Goal: Task Accomplishment & Management: Manage account settings

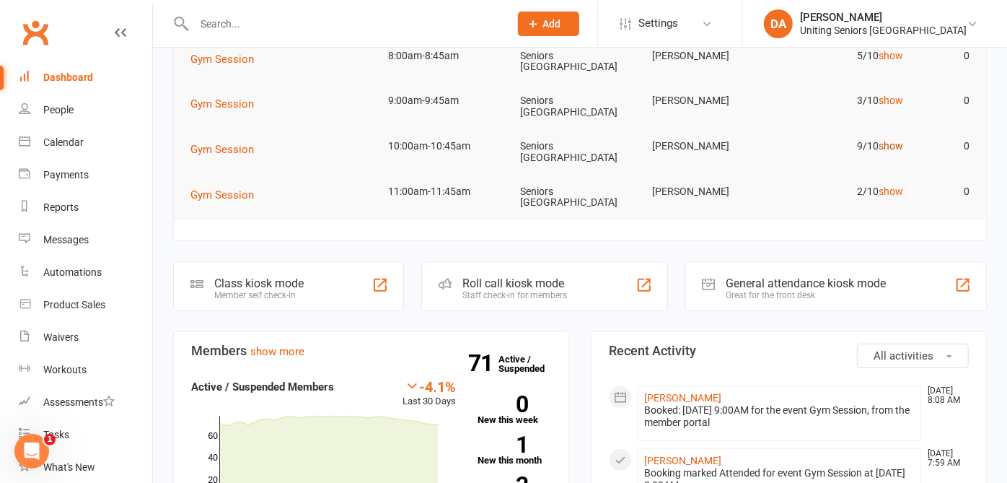
click at [884, 150] on link "show" at bounding box center [891, 146] width 25 height 12
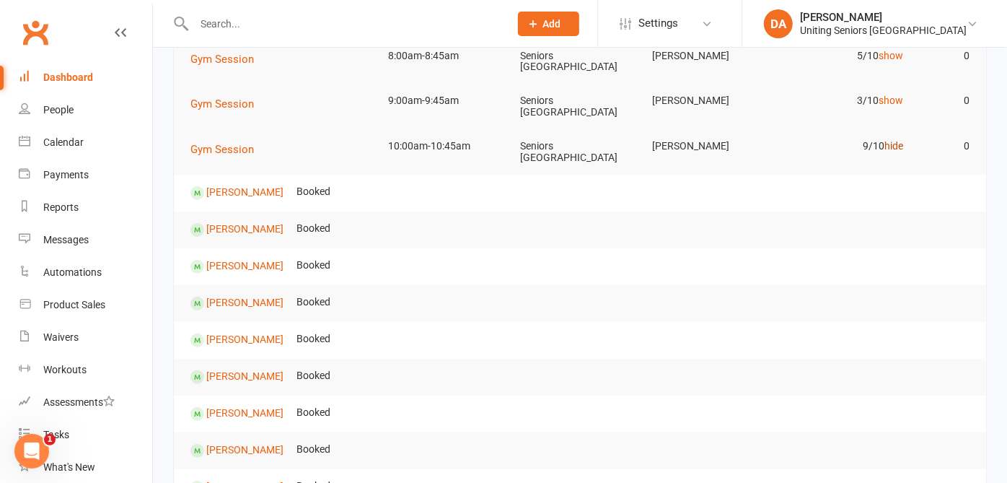
click at [885, 149] on link "hide" at bounding box center [894, 146] width 19 height 12
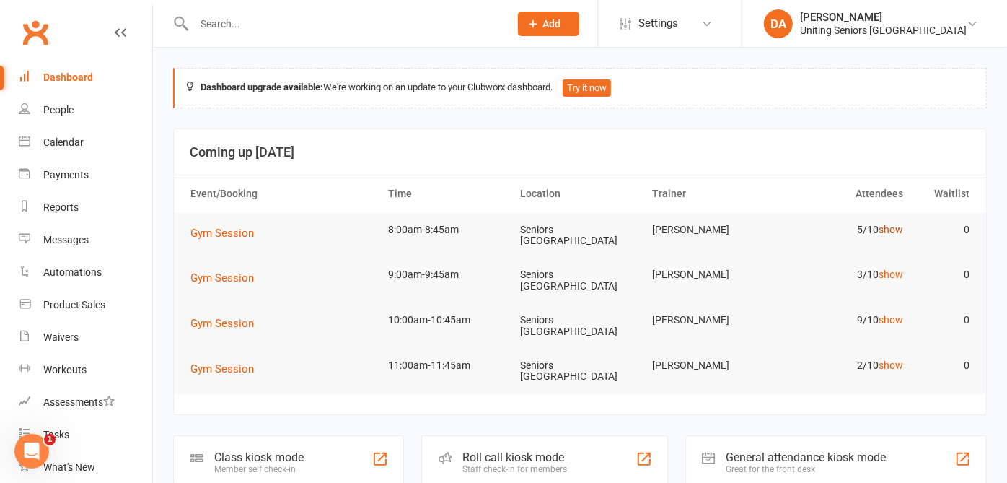
click at [885, 226] on link "show" at bounding box center [891, 230] width 25 height 12
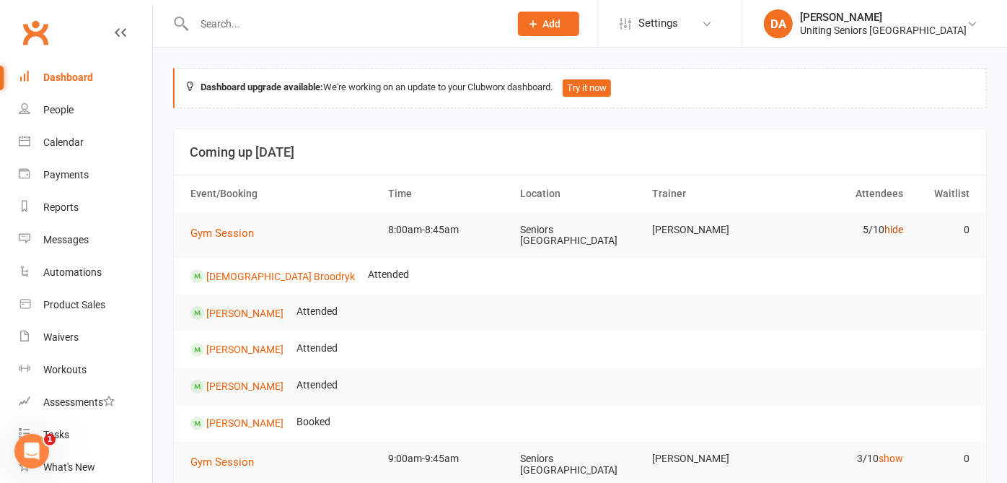
click at [885, 226] on link "hide" at bounding box center [894, 230] width 19 height 12
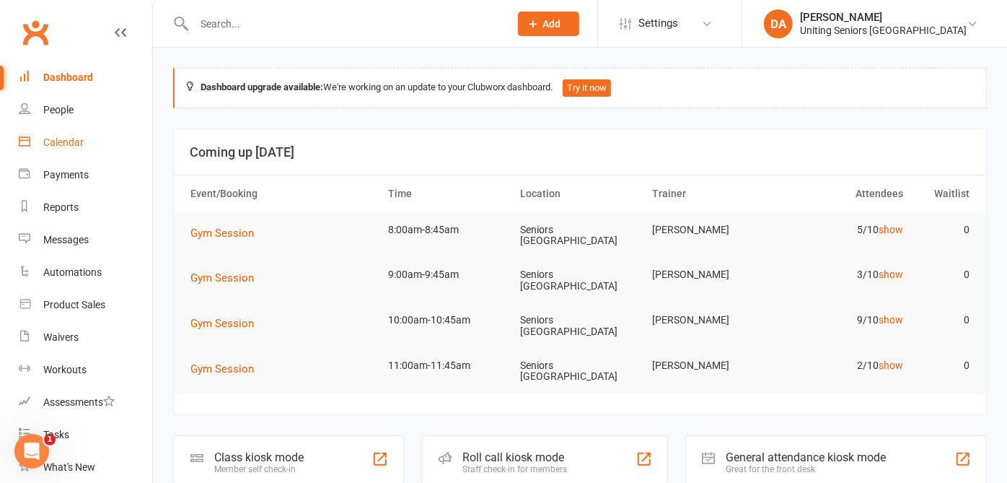
click at [63, 141] on div "Calendar" at bounding box center [63, 142] width 40 height 12
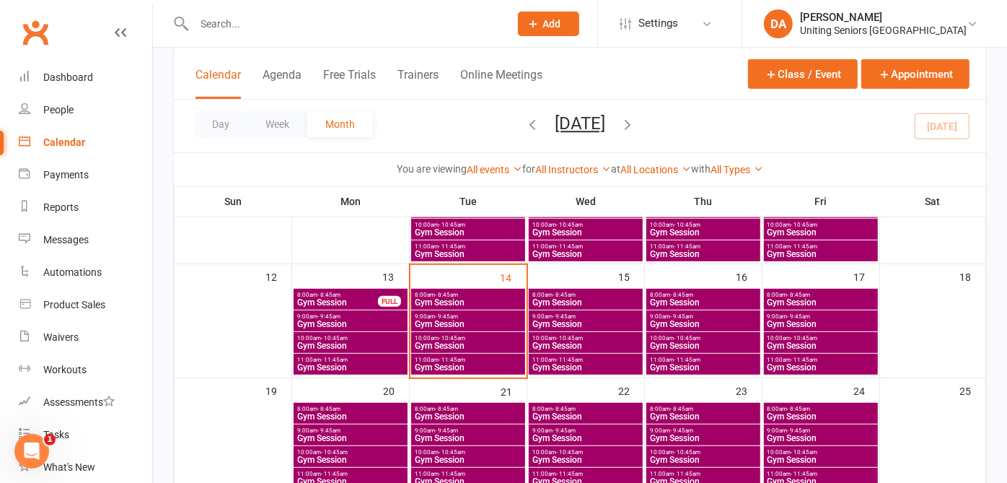
scroll to position [271, 0]
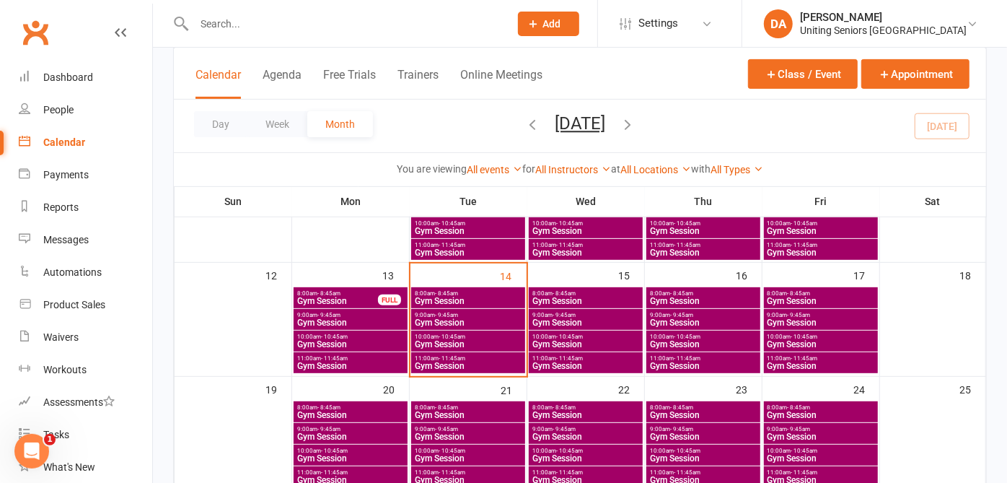
click at [350, 294] on span "8:00am - 8:45am" at bounding box center [337, 293] width 82 height 6
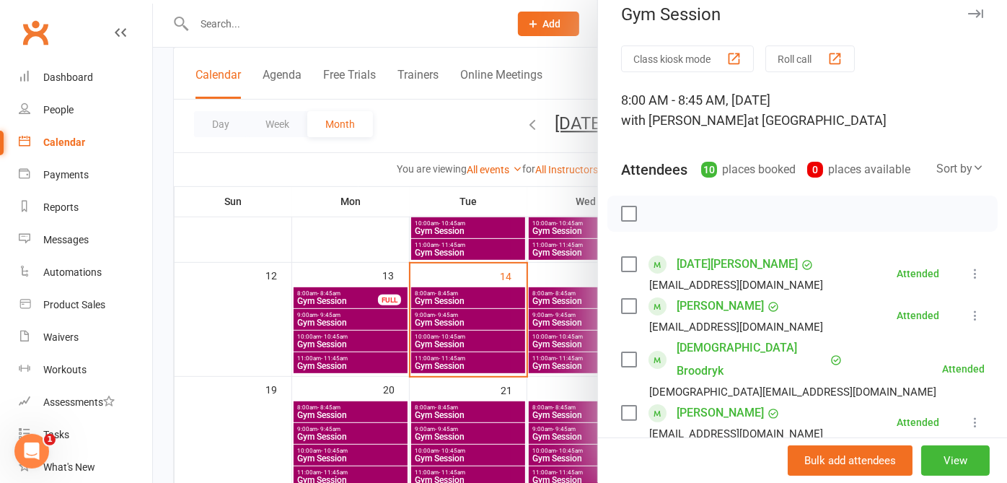
scroll to position [14, 0]
click at [968, 12] on icon "button" at bounding box center [975, 15] width 15 height 9
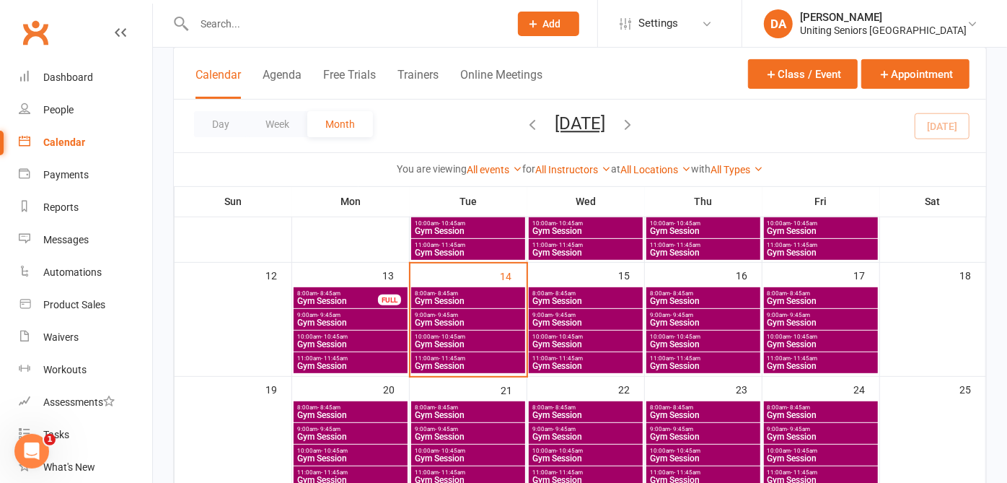
click at [385, 319] on span "Gym Session" at bounding box center [350, 322] width 108 height 9
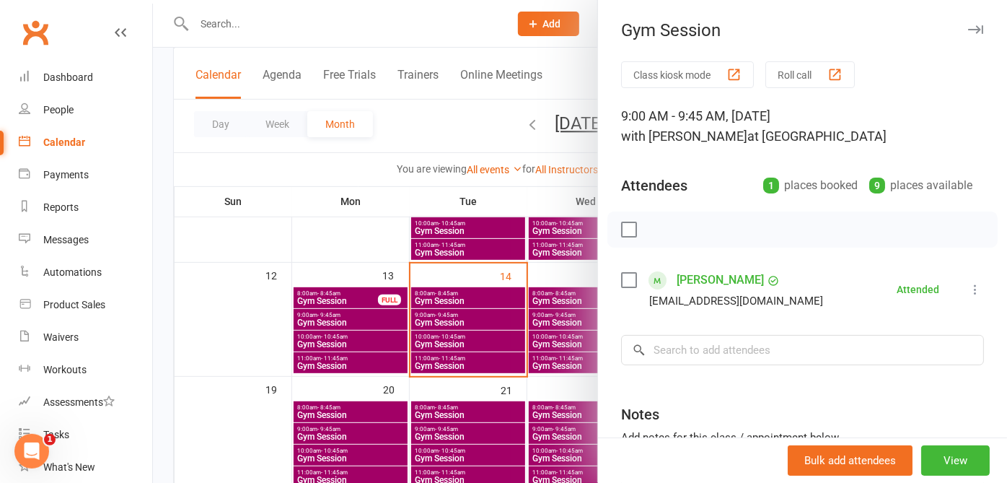
click at [968, 27] on icon "button" at bounding box center [975, 29] width 15 height 9
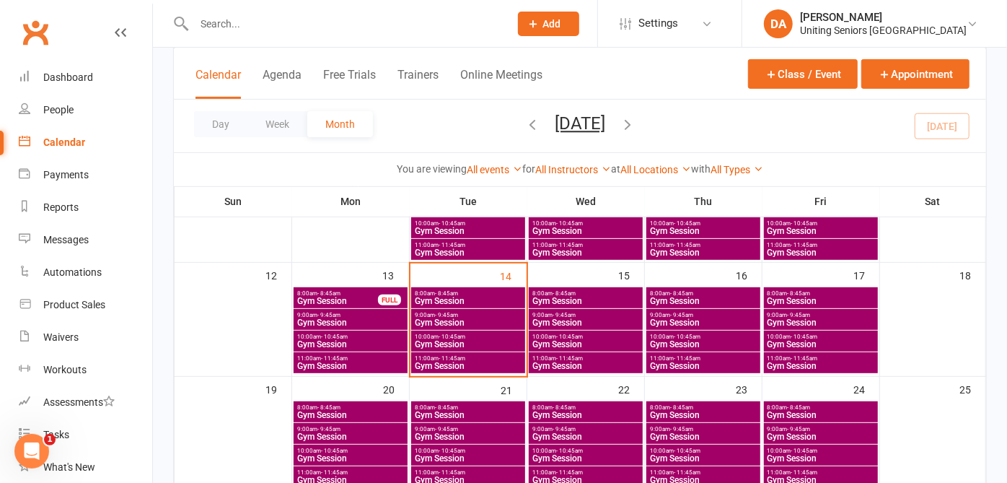
click at [385, 334] on span "10:00am - 10:45am" at bounding box center [350, 336] width 108 height 6
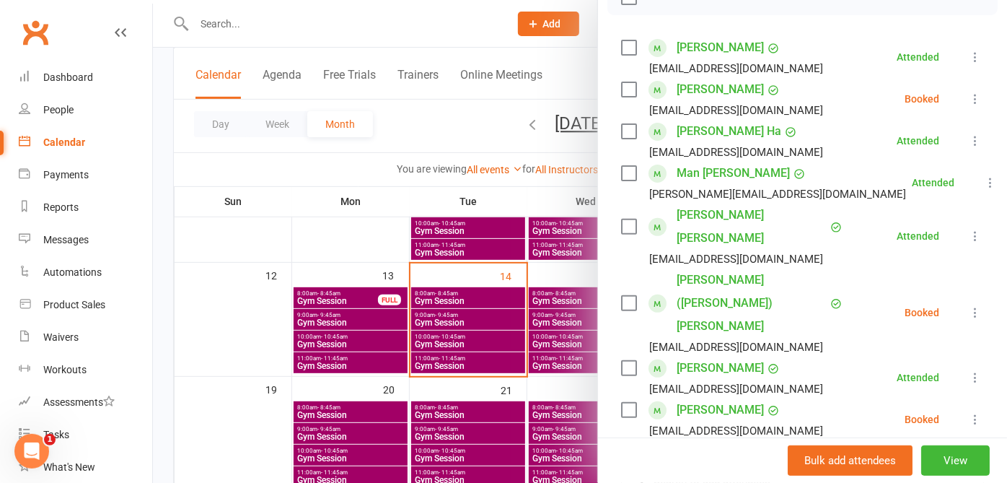
scroll to position [233, 0]
click at [968, 411] on icon at bounding box center [975, 418] width 14 height 14
click at [968, 304] on icon at bounding box center [975, 311] width 14 height 14
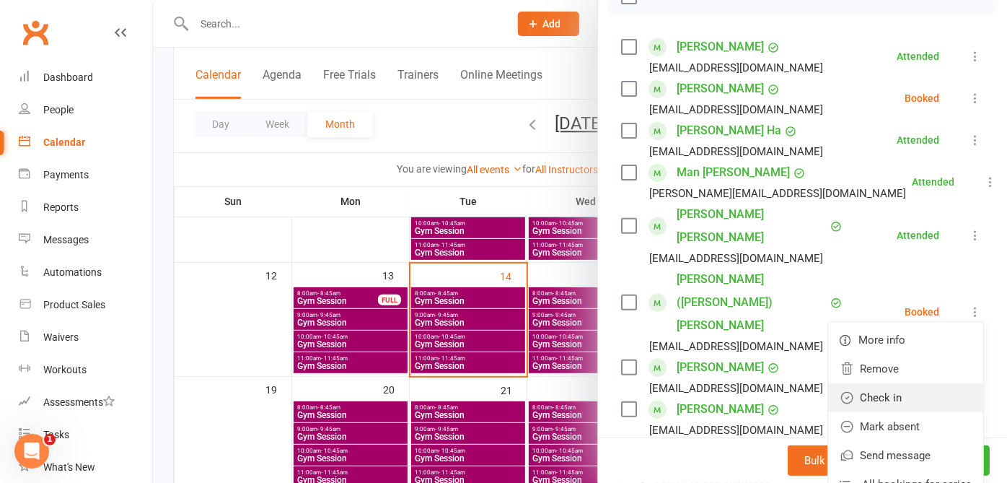
click at [899, 383] on link "Check in" at bounding box center [905, 397] width 155 height 29
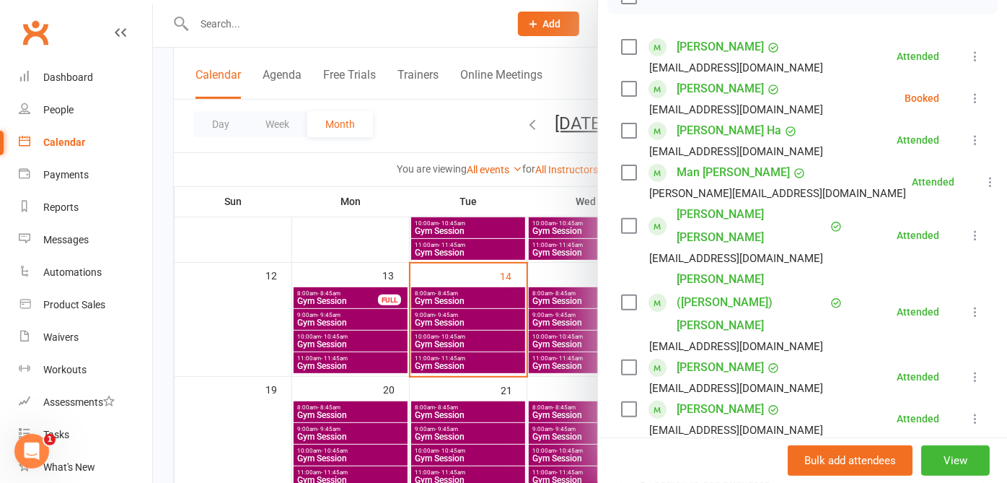
click at [968, 97] on icon at bounding box center [975, 98] width 14 height 14
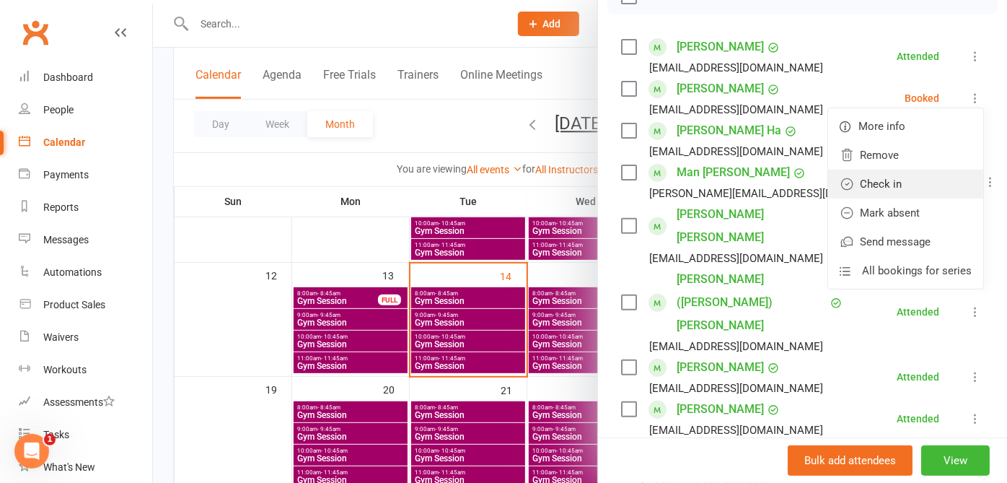
click at [915, 176] on link "Check in" at bounding box center [905, 184] width 155 height 29
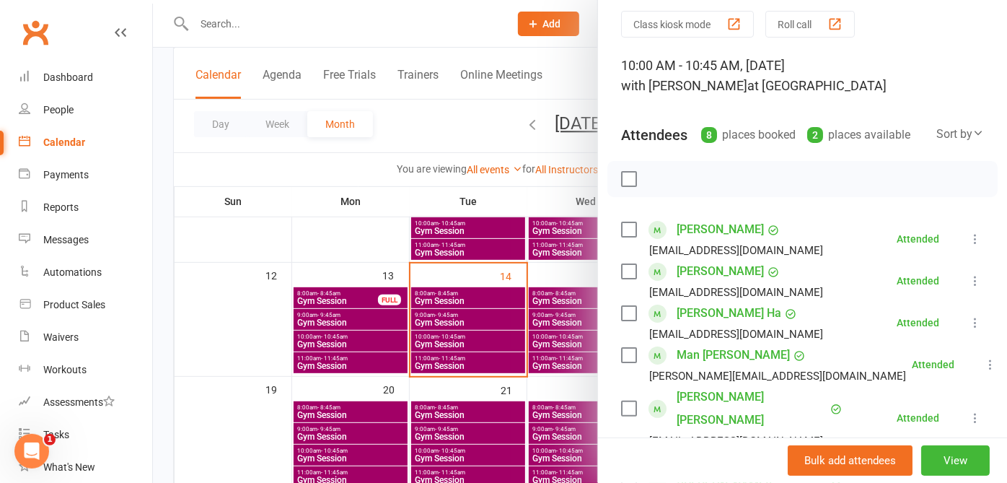
scroll to position [0, 0]
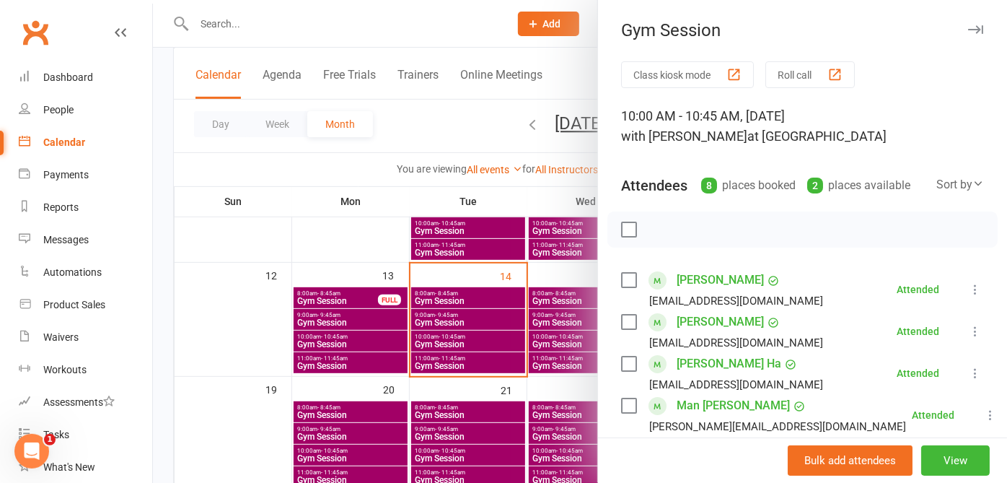
click at [968, 30] on icon "button" at bounding box center [975, 29] width 15 height 9
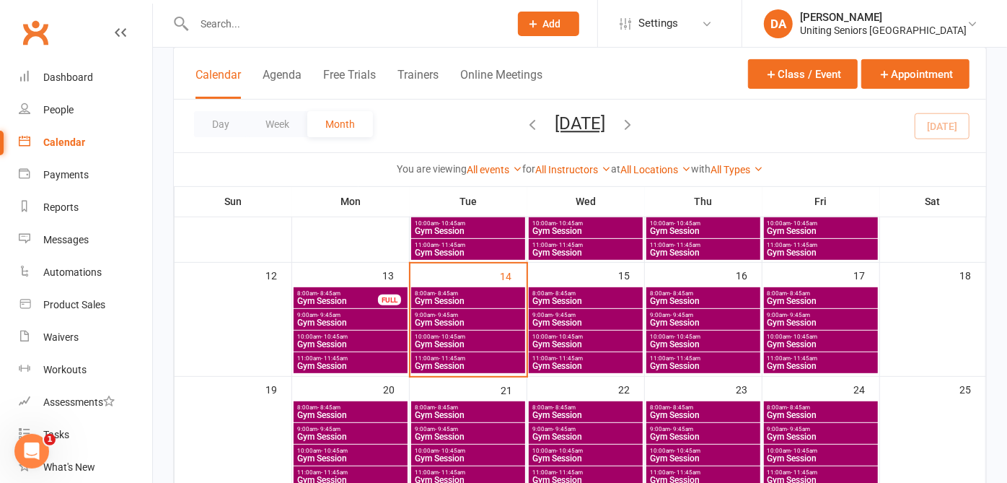
click at [373, 356] on span "11:00am - 11:45am" at bounding box center [350, 358] width 108 height 6
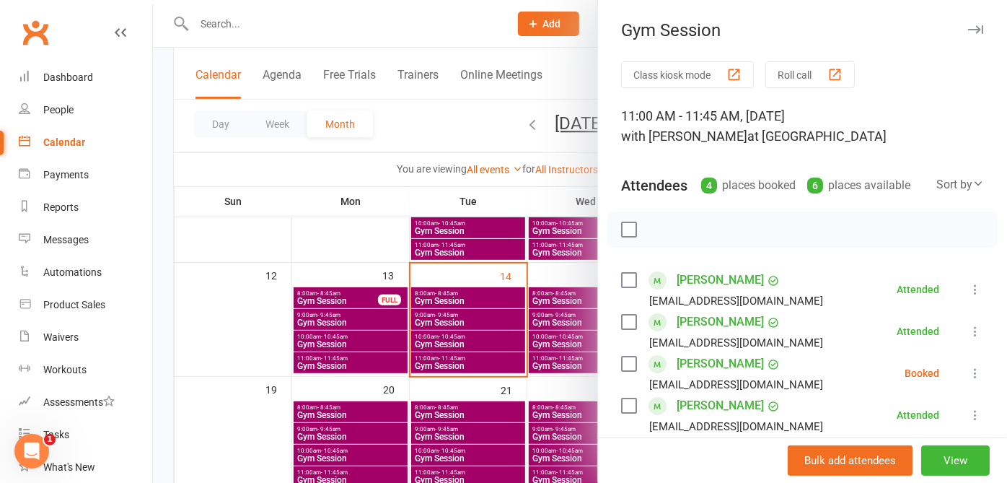
click at [968, 30] on icon "button" at bounding box center [975, 29] width 15 height 9
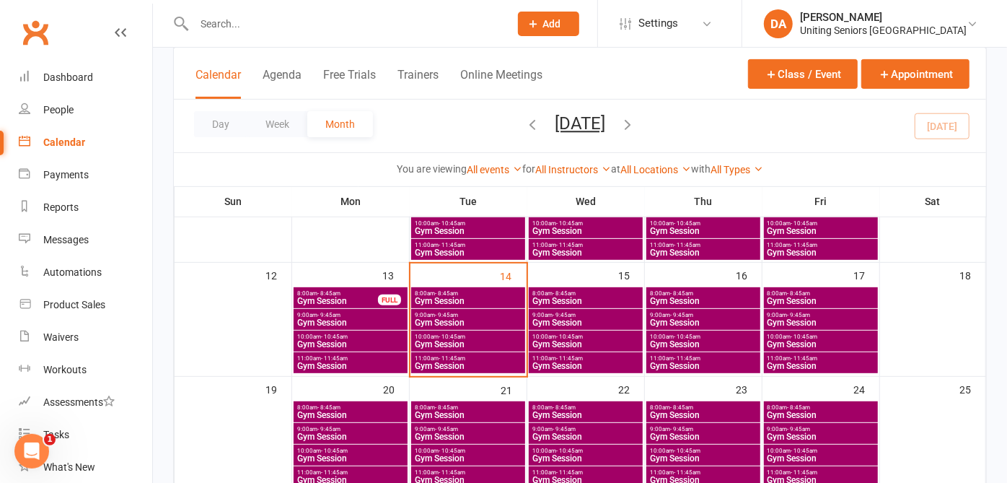
click at [791, 338] on span "- 10:45am" at bounding box center [804, 336] width 27 height 6
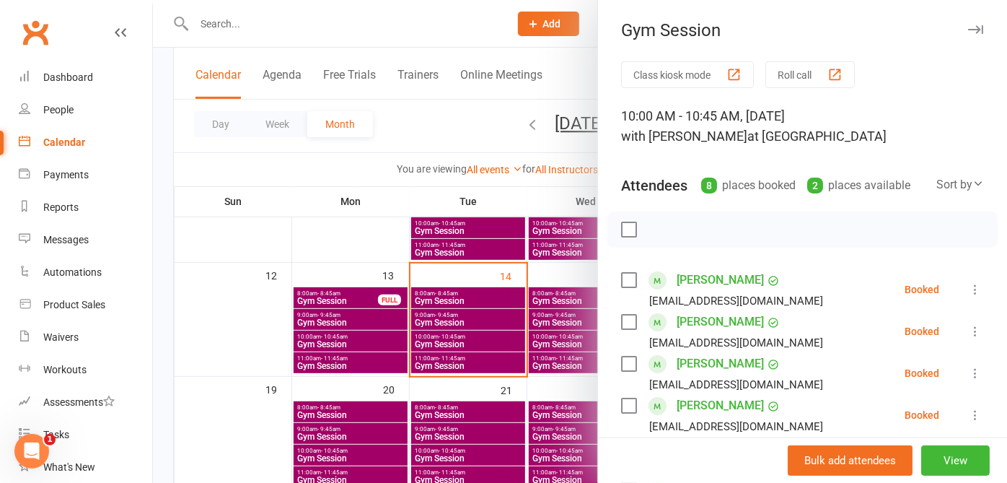
click at [968, 29] on icon "button" at bounding box center [975, 29] width 15 height 9
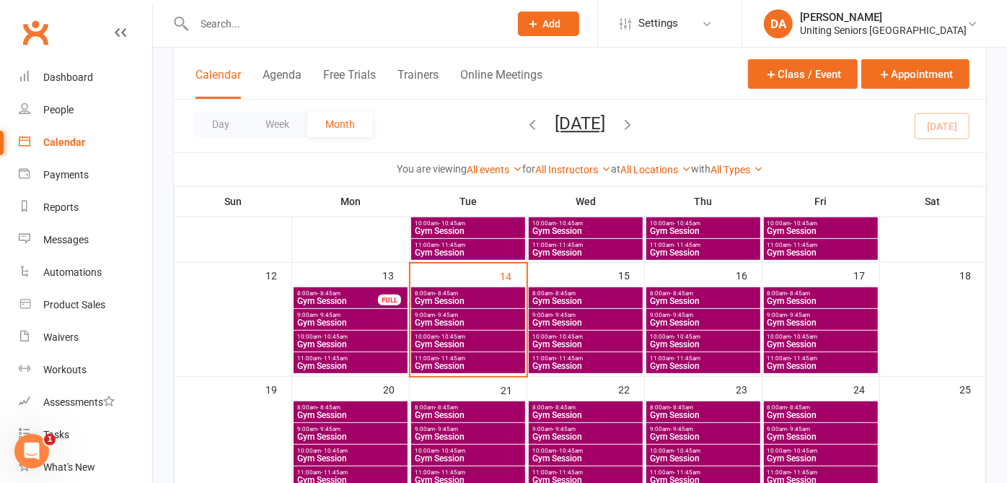
click at [605, 313] on span "9:00am - 9:45am" at bounding box center [586, 315] width 108 height 6
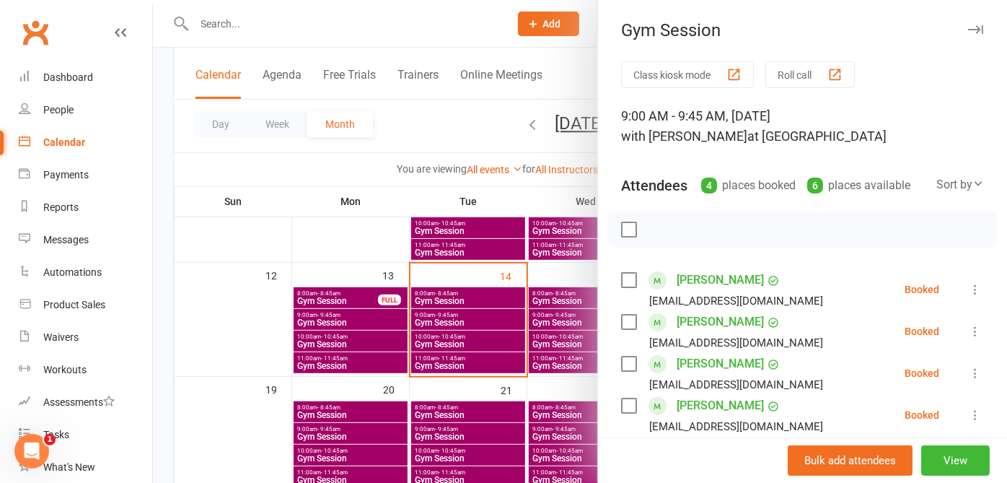
scroll to position [229, 0]
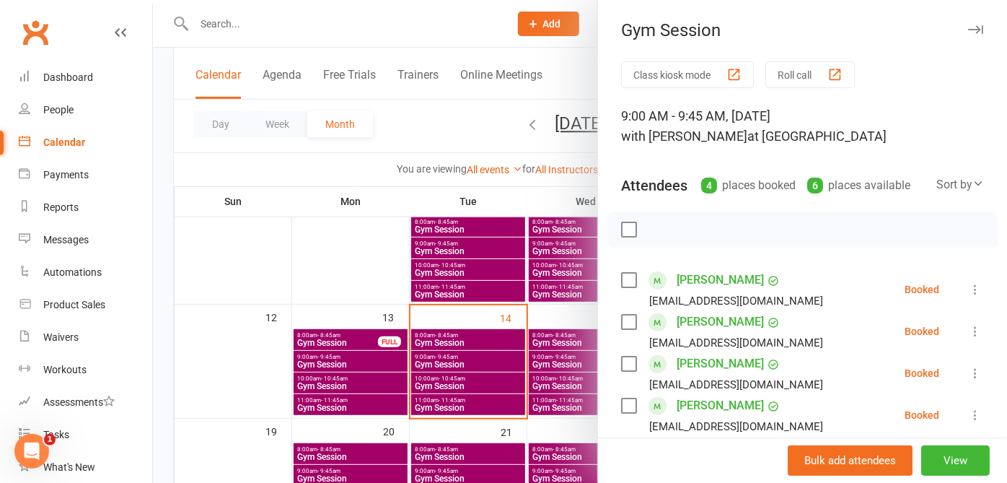
click at [968, 29] on icon "button" at bounding box center [975, 29] width 15 height 9
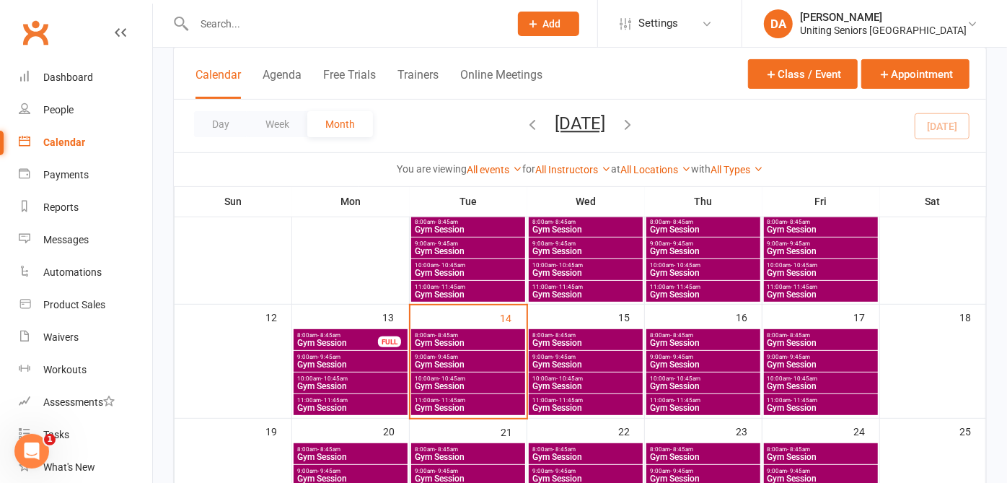
click at [512, 356] on span "9:00am - 9:45am" at bounding box center [468, 356] width 108 height 6
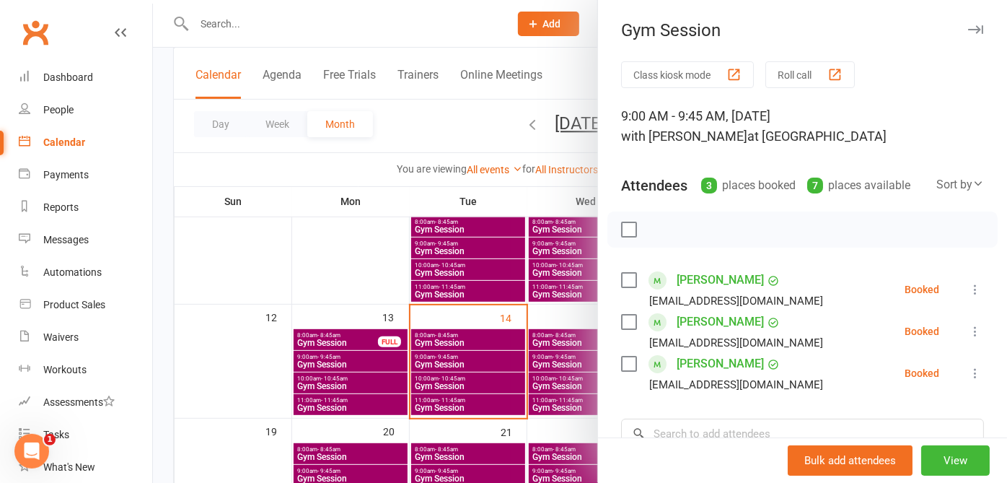
click at [967, 25] on button "button" at bounding box center [975, 29] width 17 height 17
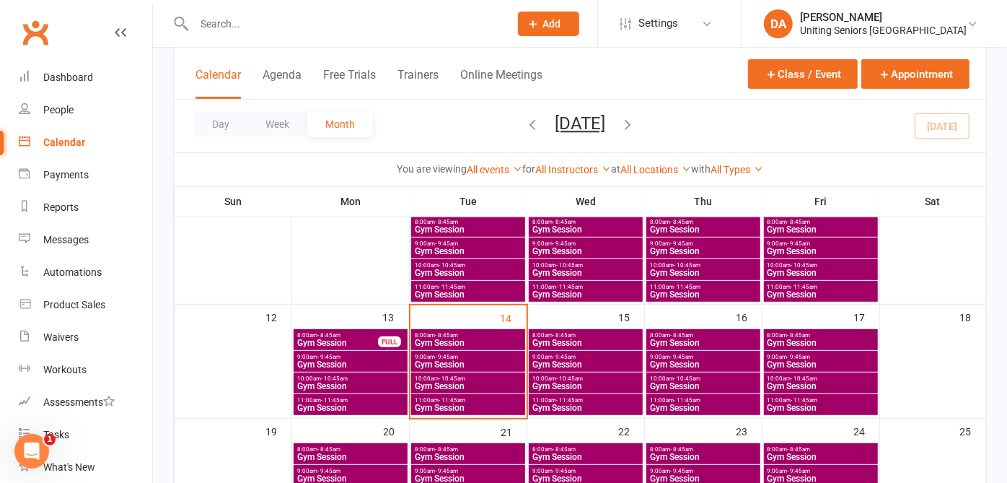
click at [731, 358] on span "9:00am - 9:45am" at bounding box center [703, 356] width 108 height 6
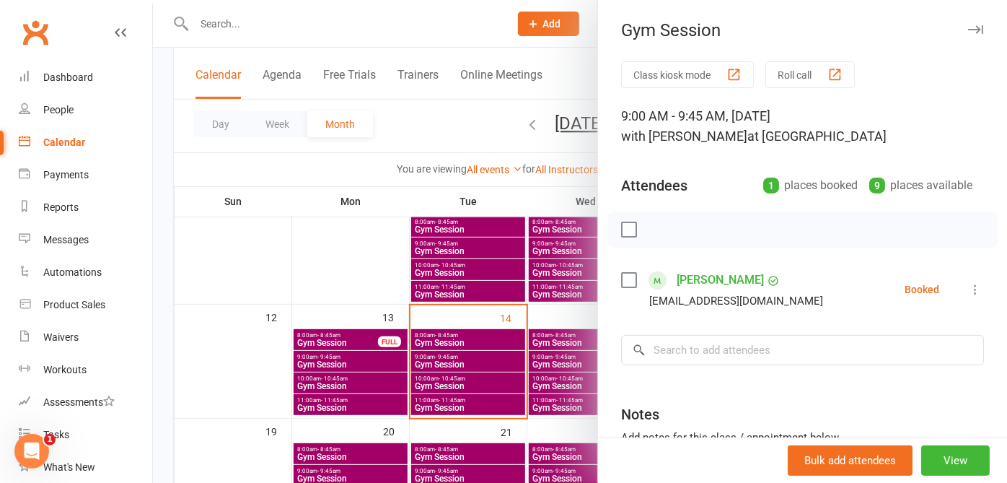
click at [968, 27] on icon "button" at bounding box center [975, 29] width 15 height 9
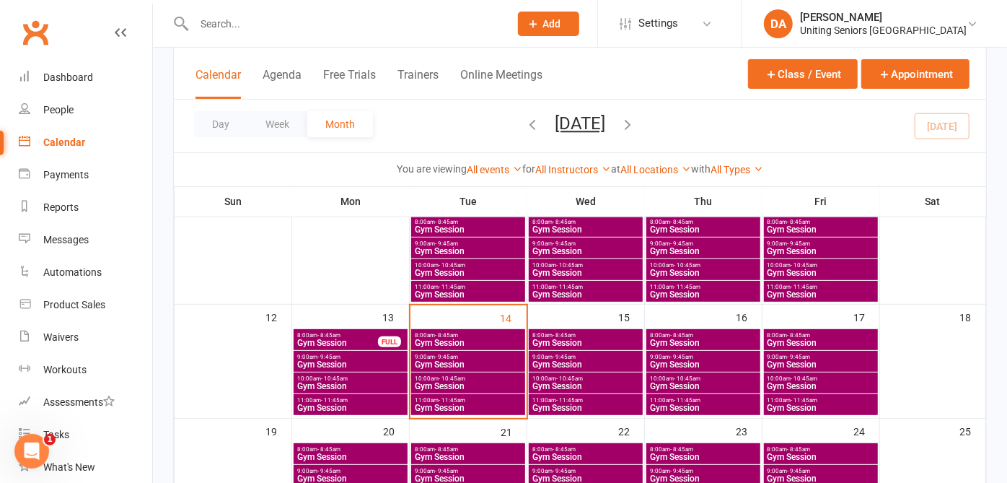
click at [623, 334] on span "8:00am - 8:45am" at bounding box center [586, 335] width 108 height 6
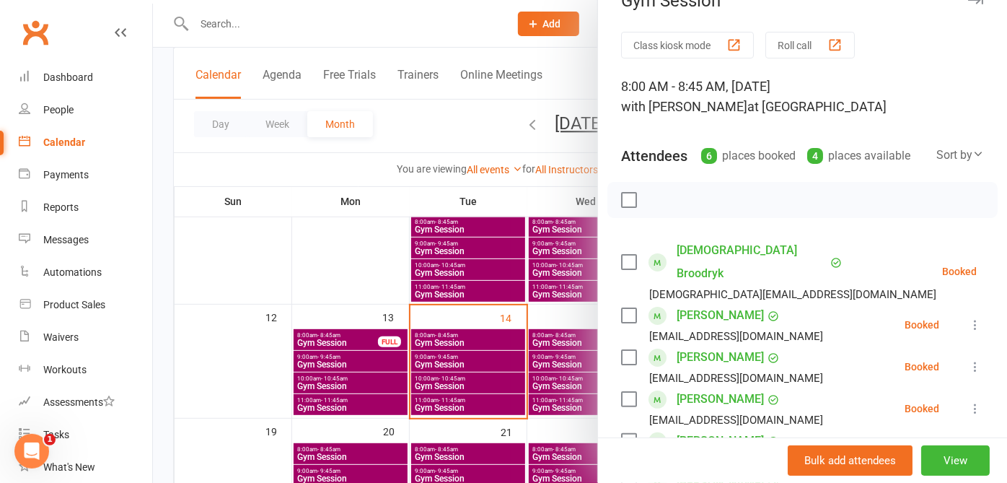
scroll to position [0, 0]
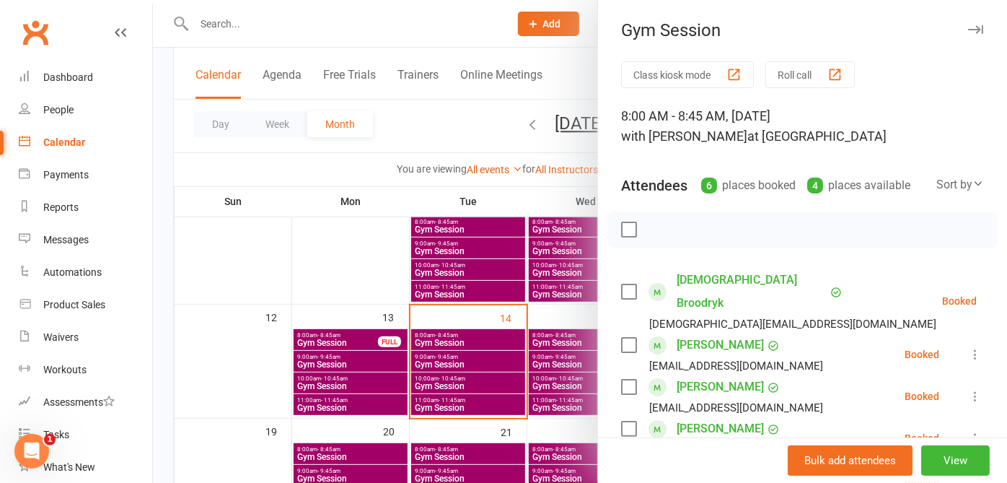
click at [968, 29] on icon "button" at bounding box center [975, 29] width 15 height 9
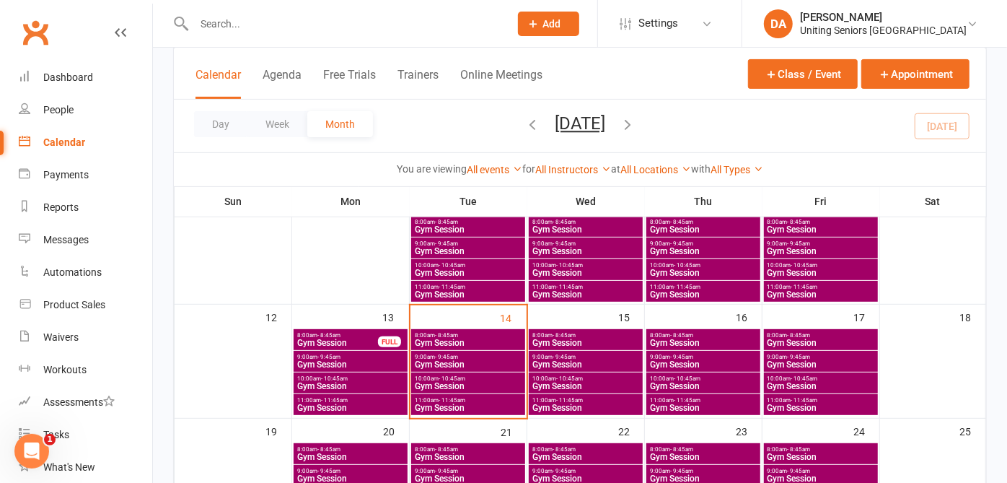
click at [627, 378] on span "10:00am - 10:45am" at bounding box center [586, 378] width 108 height 6
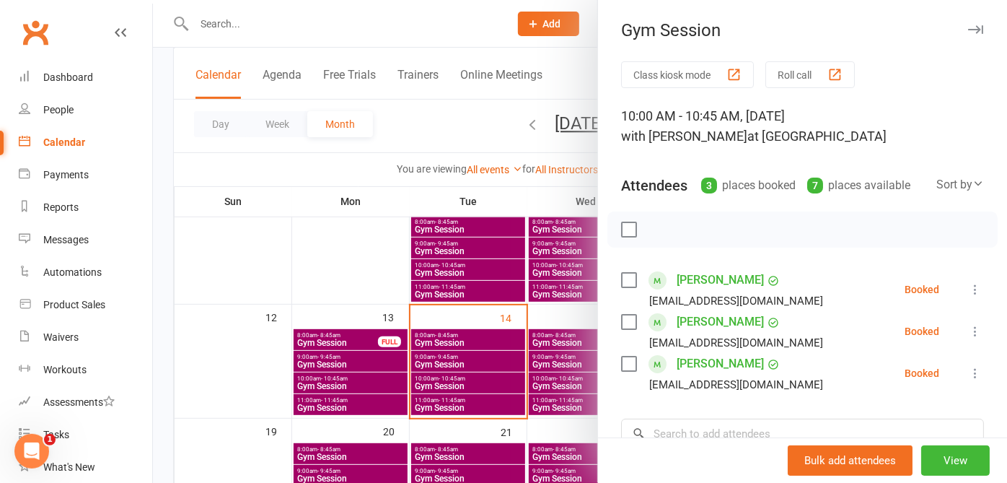
click at [968, 30] on icon "button" at bounding box center [975, 29] width 15 height 9
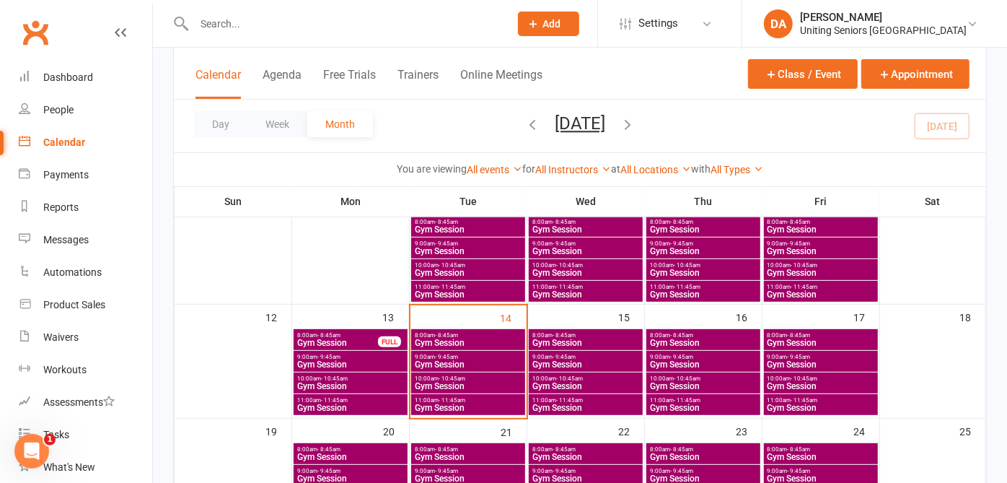
click at [598, 405] on span "Gym Session" at bounding box center [586, 407] width 108 height 9
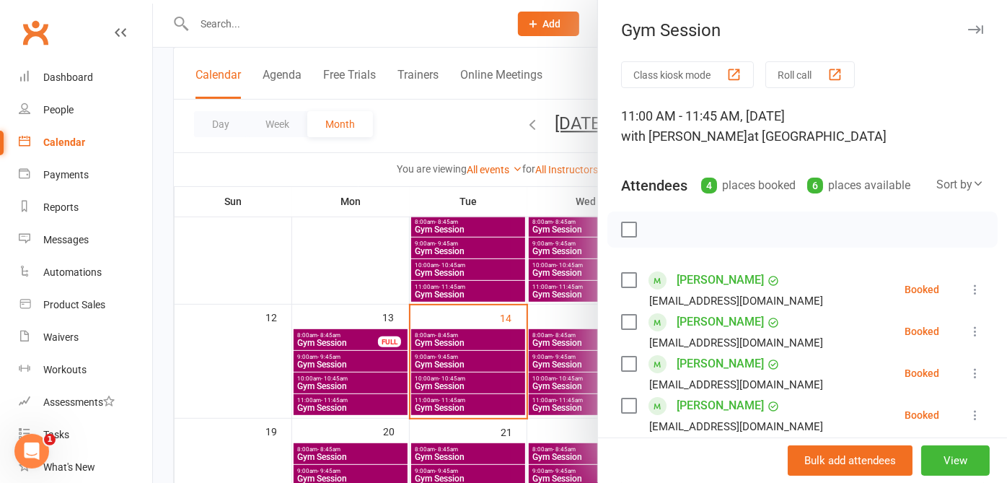
click at [968, 30] on icon "button" at bounding box center [975, 29] width 15 height 9
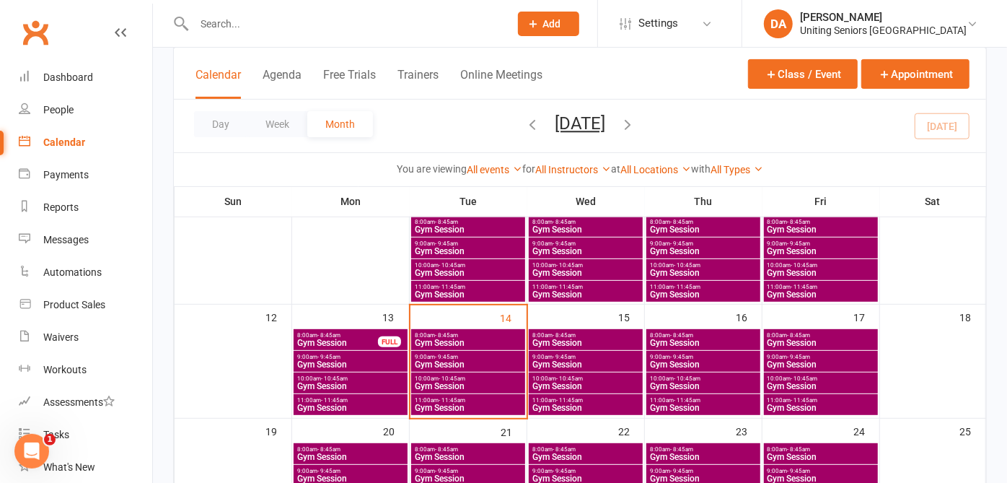
click at [801, 403] on span "Gym Session" at bounding box center [821, 407] width 108 height 9
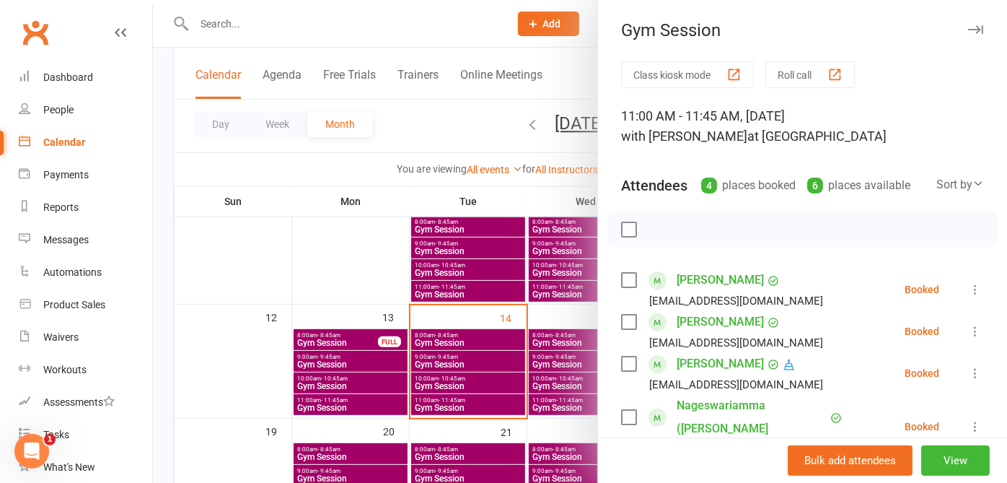
click at [968, 29] on icon "button" at bounding box center [975, 29] width 15 height 9
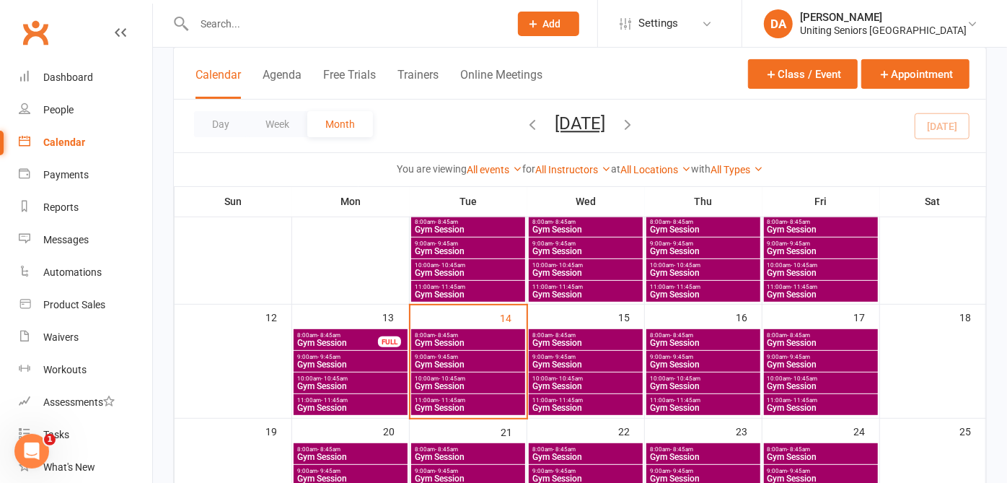
click at [787, 397] on span "11:00am - 11:45am" at bounding box center [821, 400] width 108 height 6
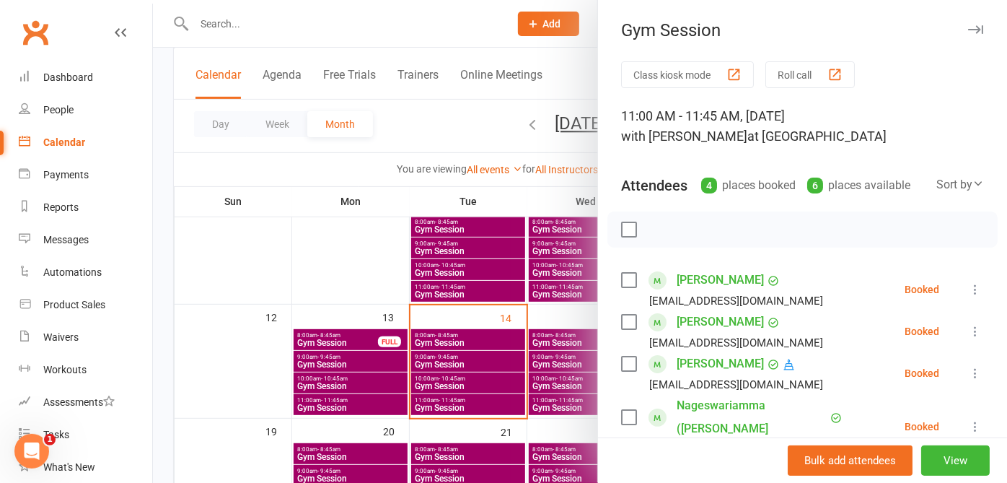
click at [968, 25] on icon "button" at bounding box center [975, 29] width 15 height 9
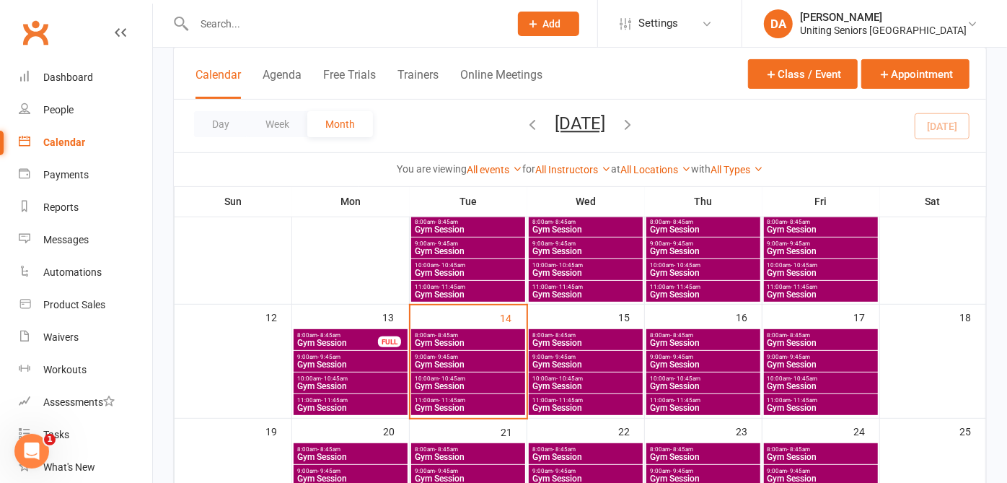
click at [501, 403] on span "Gym Session" at bounding box center [468, 407] width 108 height 9
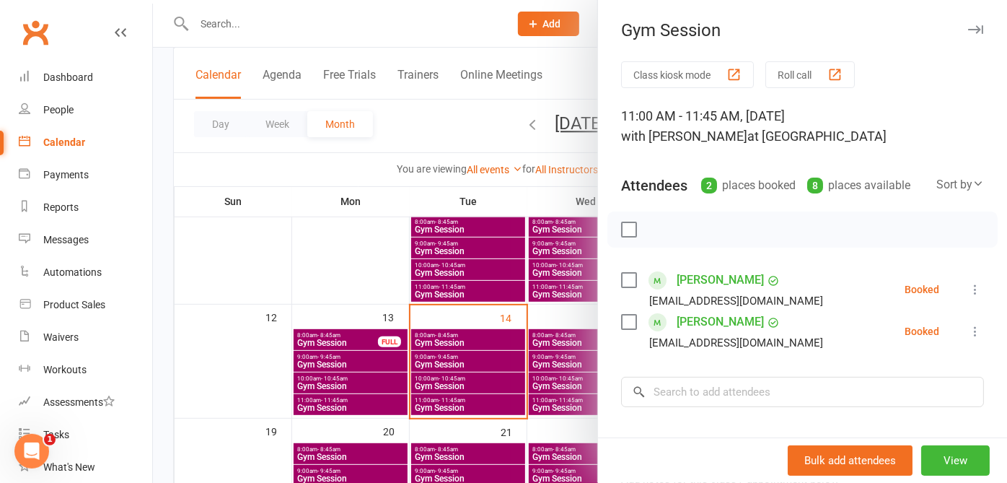
click at [968, 32] on icon "button" at bounding box center [975, 29] width 15 height 9
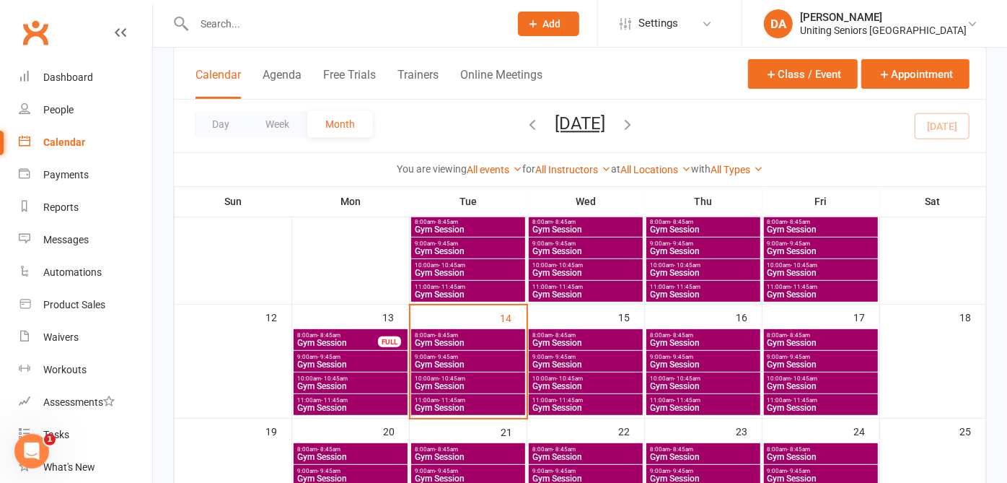
click at [840, 355] on span "9:00am - 9:45am" at bounding box center [821, 356] width 108 height 6
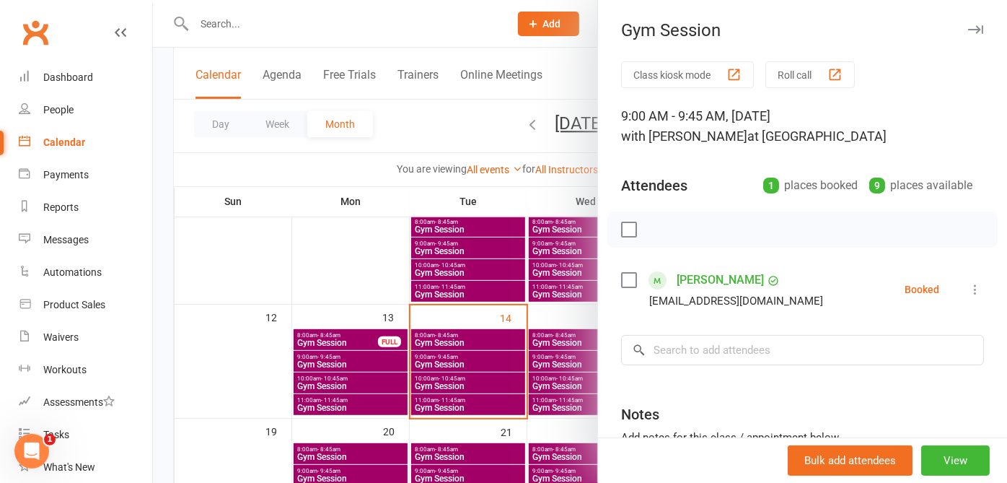
click at [968, 30] on icon "button" at bounding box center [975, 29] width 15 height 9
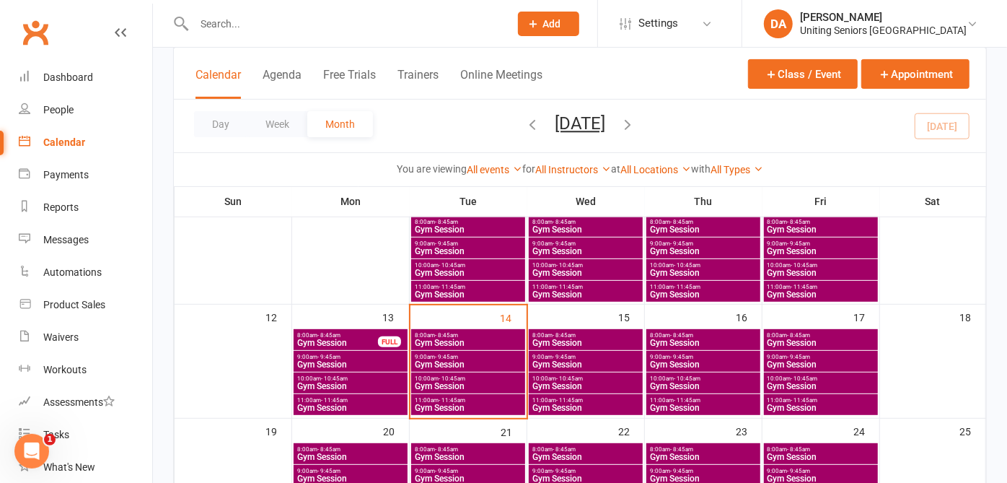
click at [825, 377] on span "10:00am - 10:45am" at bounding box center [821, 378] width 108 height 6
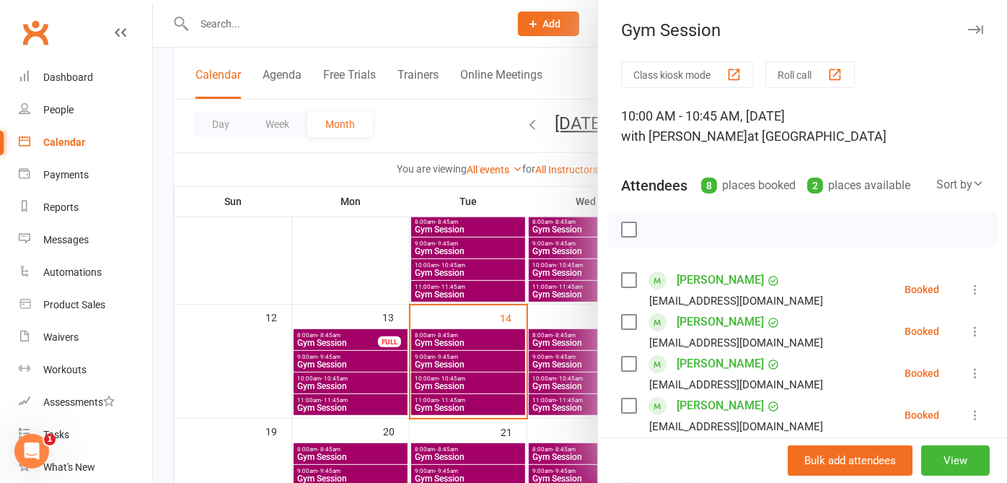
click at [968, 28] on icon "button" at bounding box center [975, 29] width 15 height 9
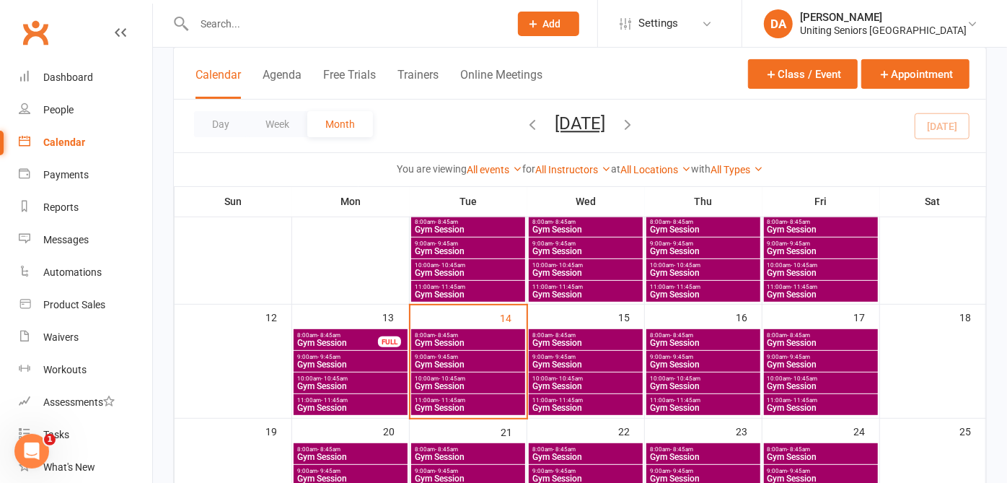
click at [781, 335] on span "8:00am - 8:45am" at bounding box center [821, 335] width 108 height 6
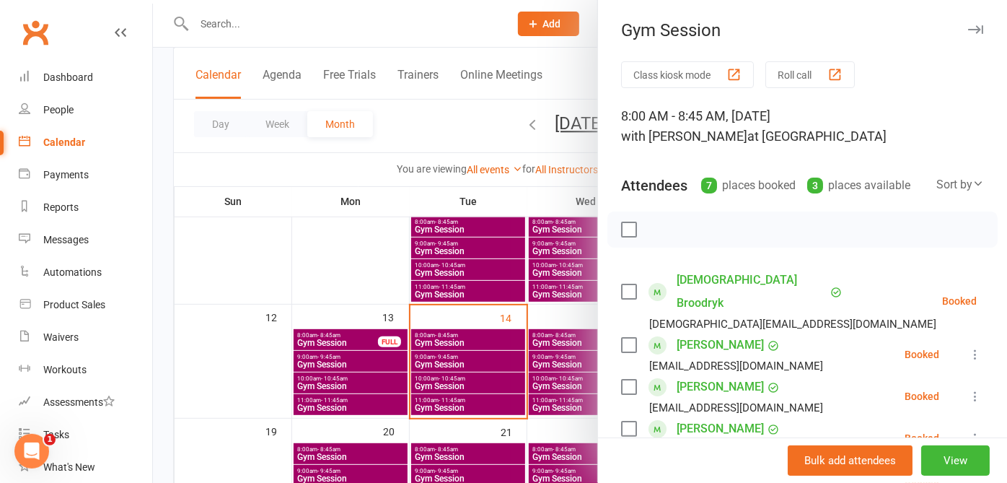
click at [968, 25] on icon "button" at bounding box center [975, 29] width 15 height 9
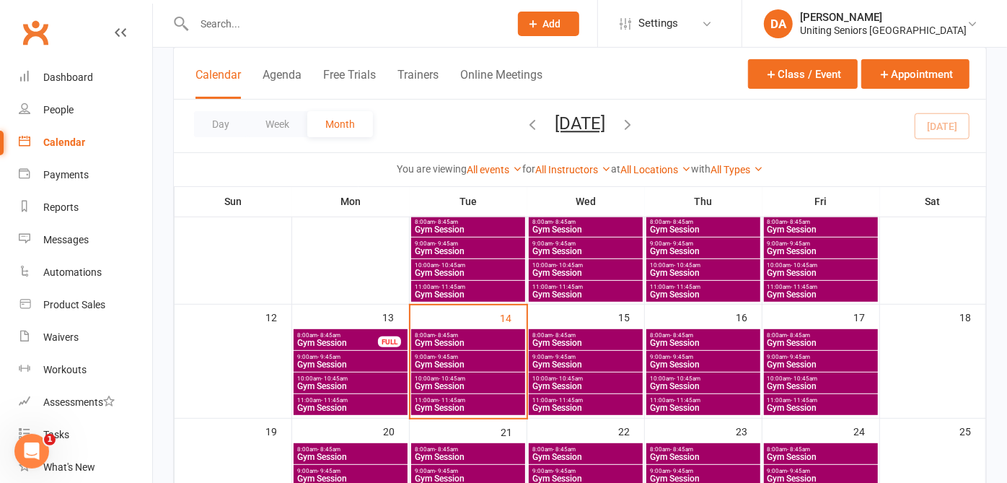
click at [634, 337] on span "8:00am - 8:45am" at bounding box center [586, 335] width 108 height 6
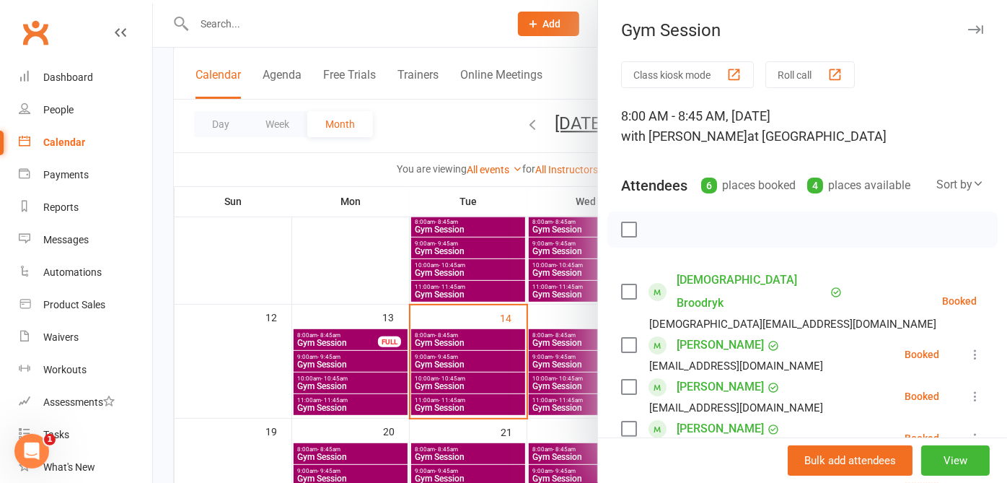
click at [968, 29] on icon "button" at bounding box center [975, 29] width 15 height 9
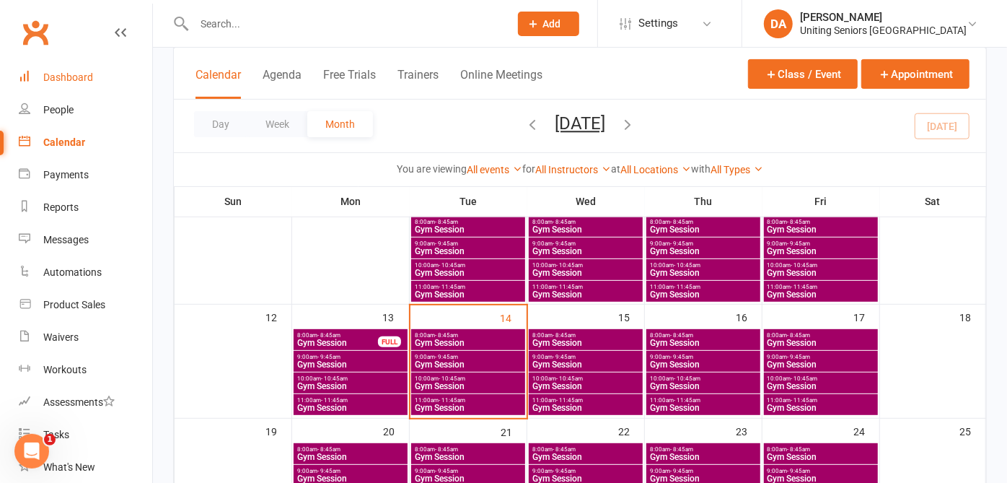
click at [82, 79] on div "Dashboard" at bounding box center [68, 77] width 50 height 12
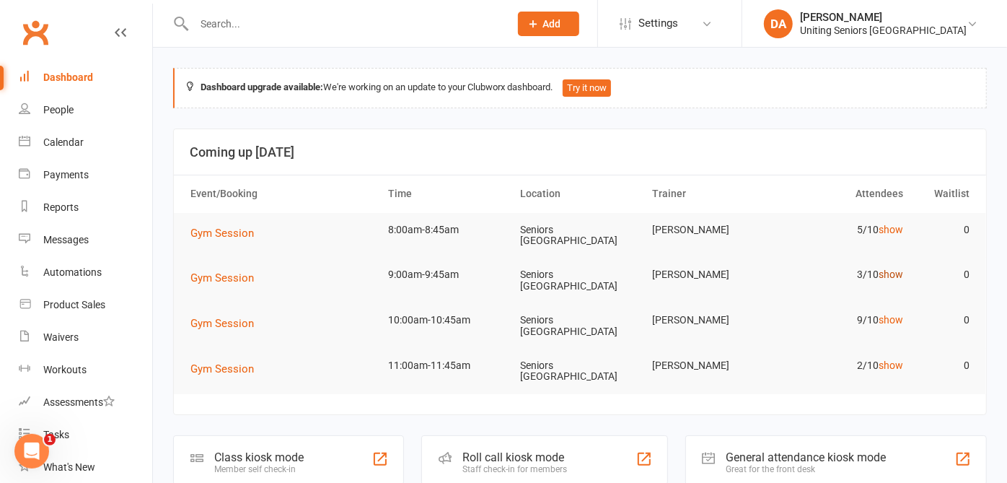
click at [889, 274] on link "show" at bounding box center [891, 274] width 25 height 12
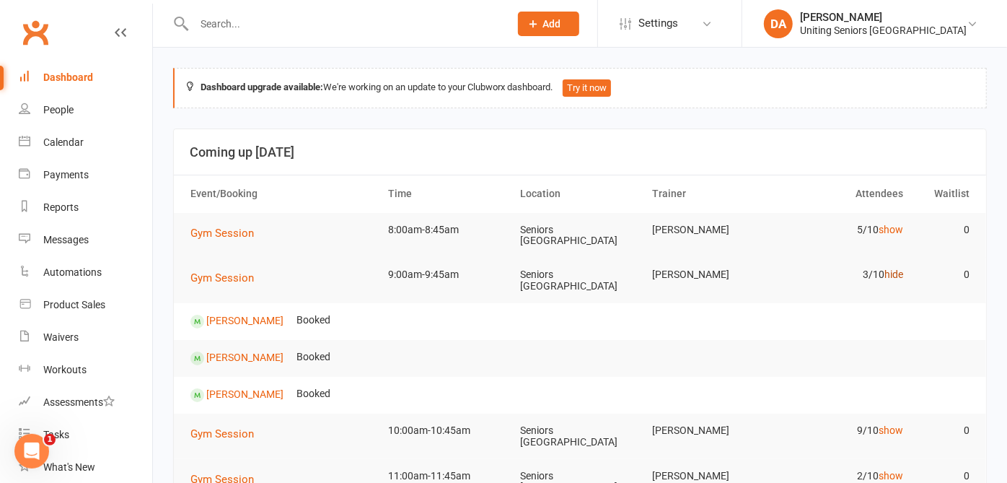
click at [889, 274] on link "hide" at bounding box center [894, 274] width 19 height 12
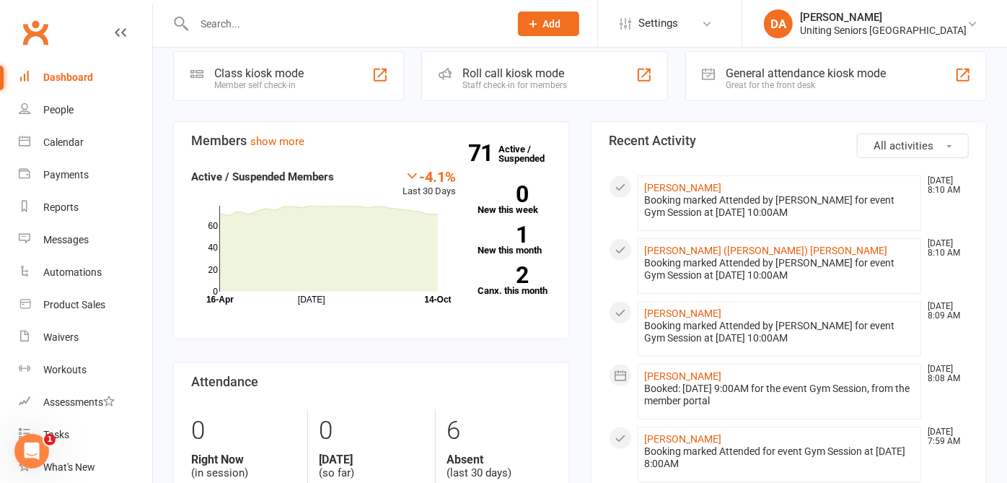
scroll to position [385, 0]
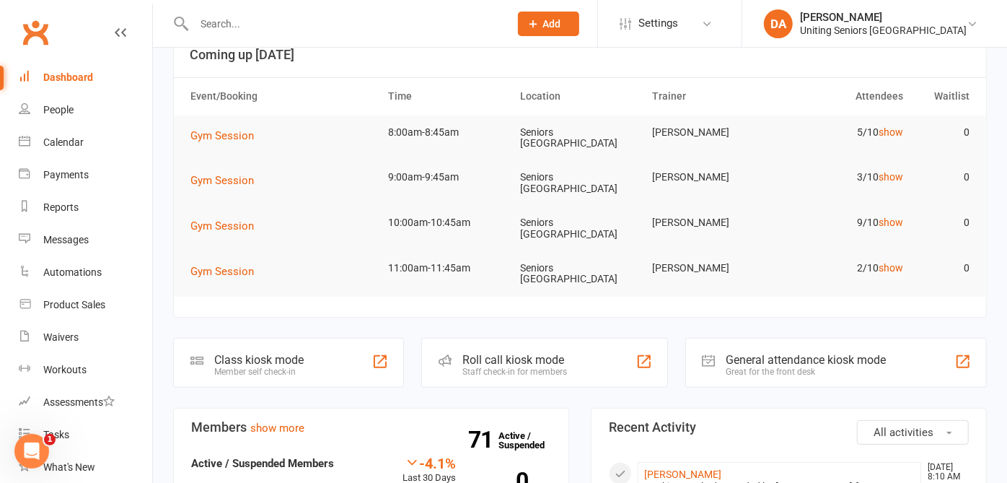
scroll to position [95, 0]
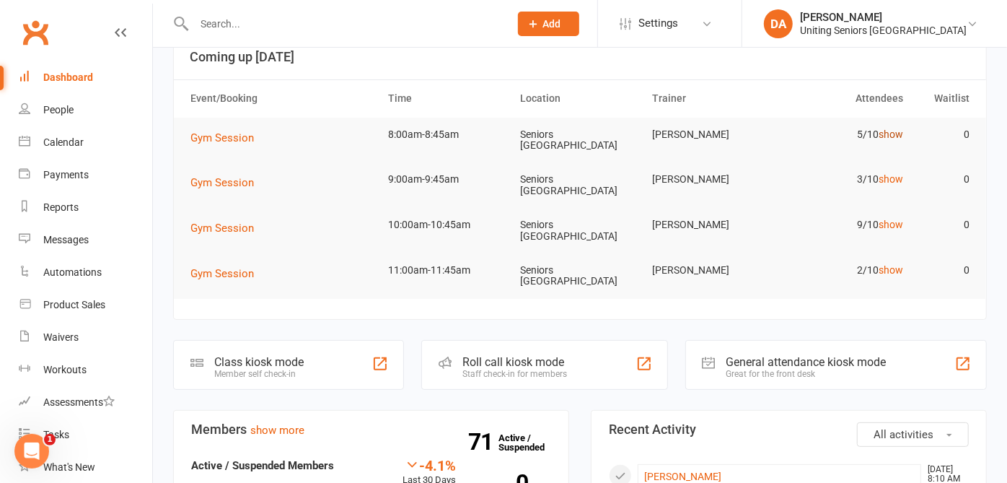
click at [890, 133] on link "show" at bounding box center [891, 134] width 25 height 12
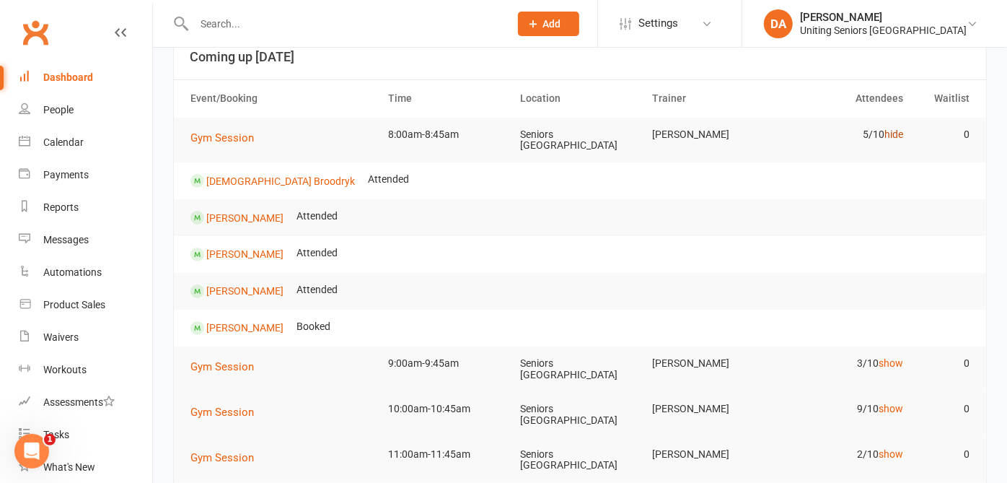
click at [890, 133] on link "hide" at bounding box center [894, 134] width 19 height 12
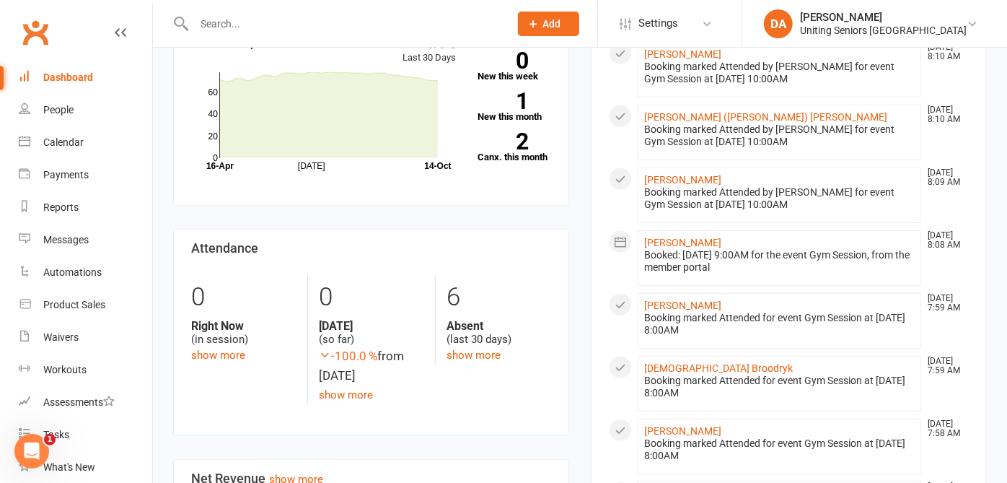
scroll to position [540, 0]
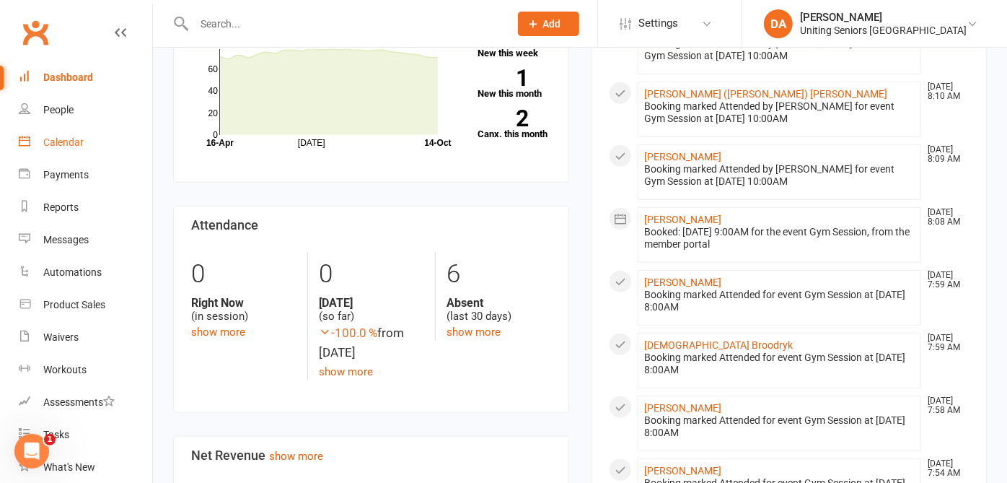
click at [74, 142] on div "Calendar" at bounding box center [63, 142] width 40 height 12
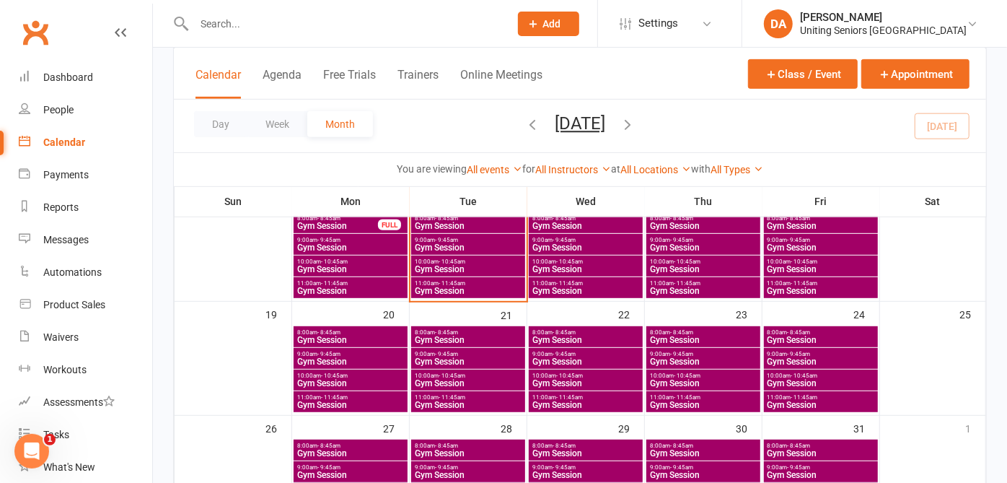
scroll to position [349, 0]
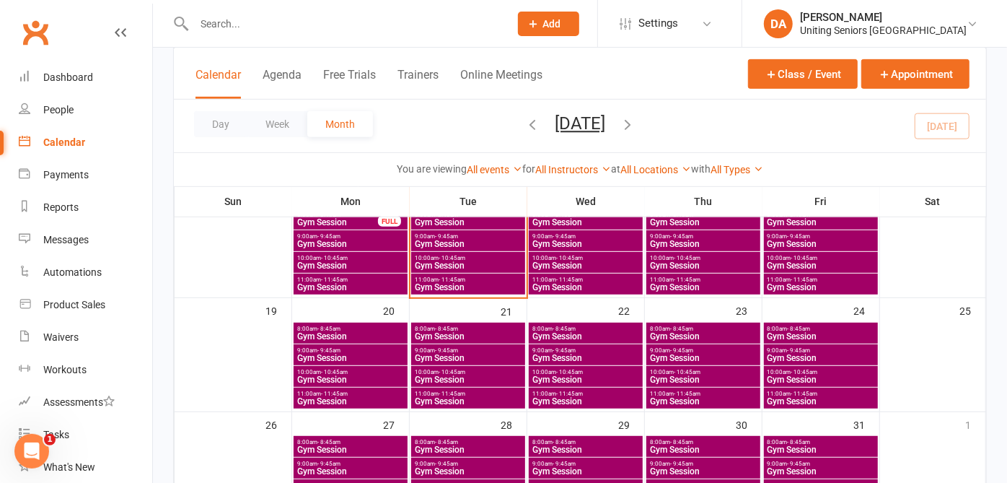
click at [366, 372] on span "10:00am - 10:45am" at bounding box center [350, 372] width 108 height 6
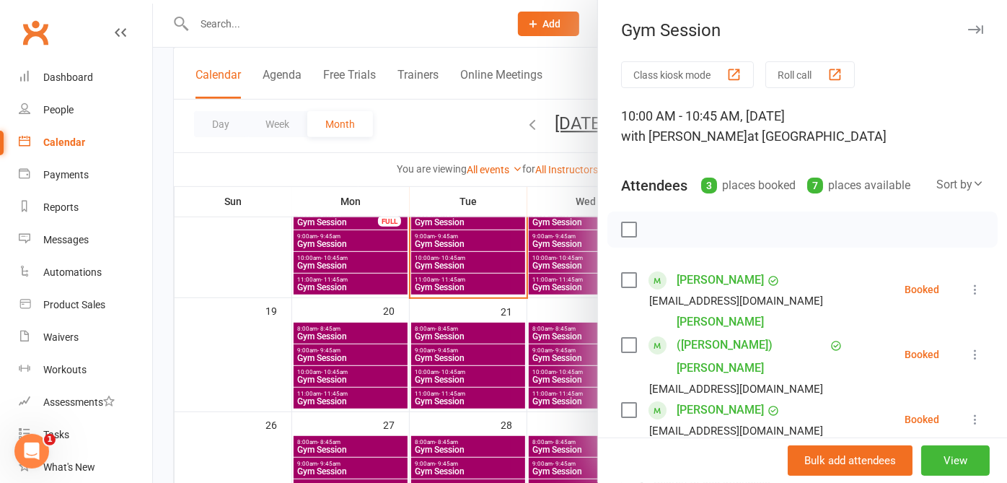
click at [968, 29] on icon "button" at bounding box center [975, 29] width 15 height 9
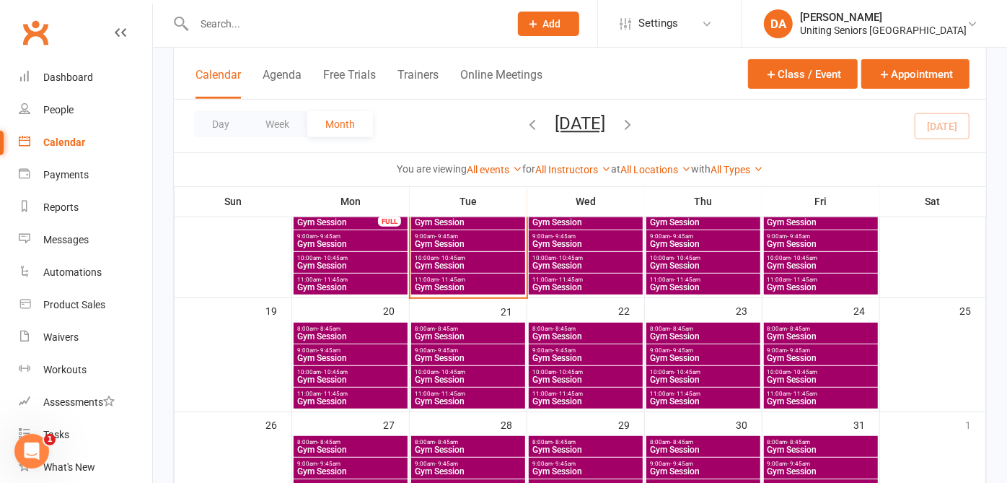
click at [677, 375] on span "Gym Session" at bounding box center [703, 379] width 108 height 9
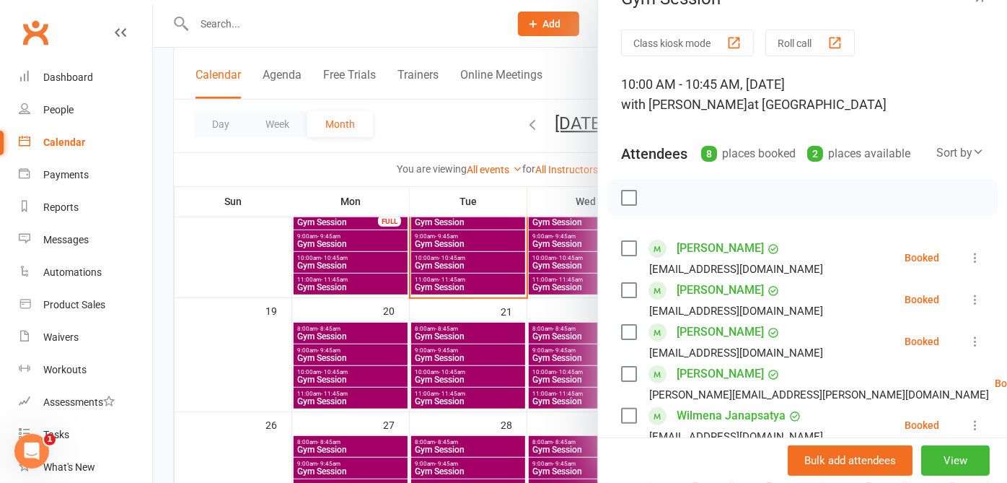
scroll to position [0, 0]
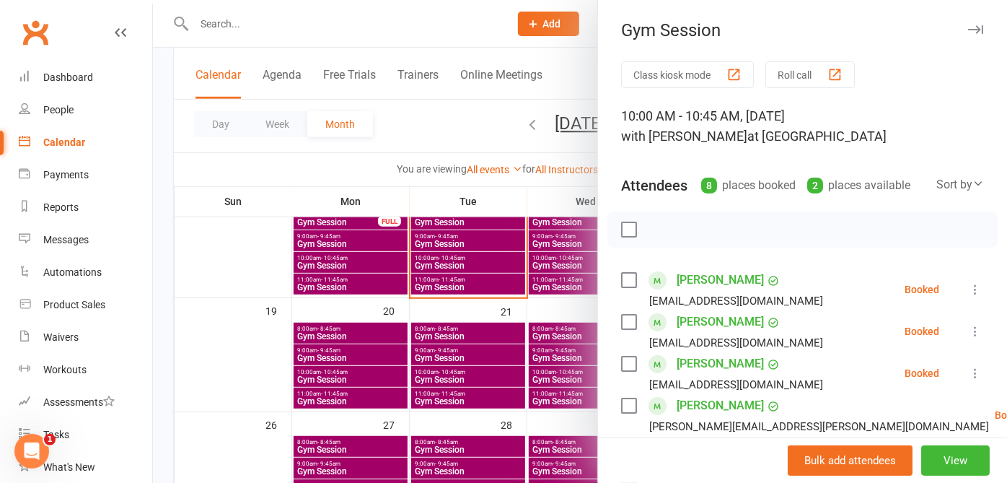
click at [968, 25] on icon "button" at bounding box center [975, 29] width 15 height 9
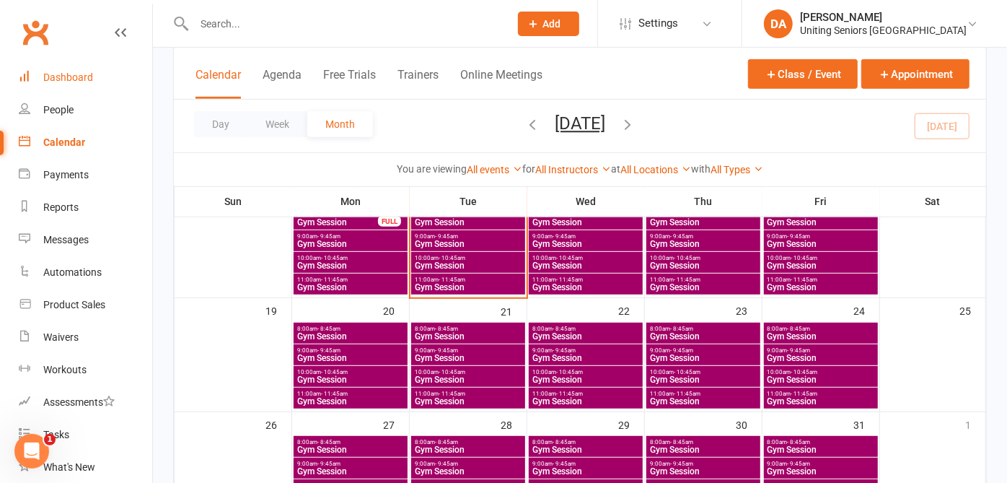
click at [68, 75] on div "Dashboard" at bounding box center [68, 77] width 50 height 12
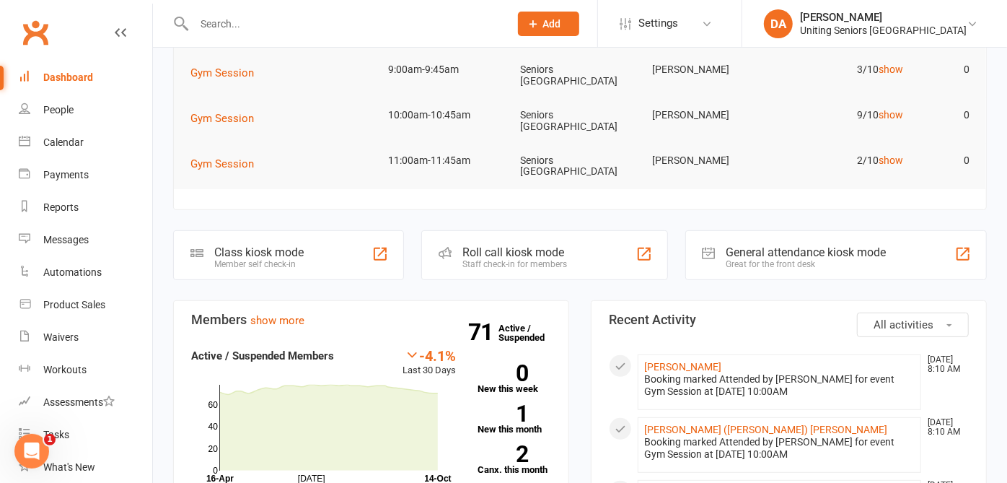
scroll to position [390, 0]
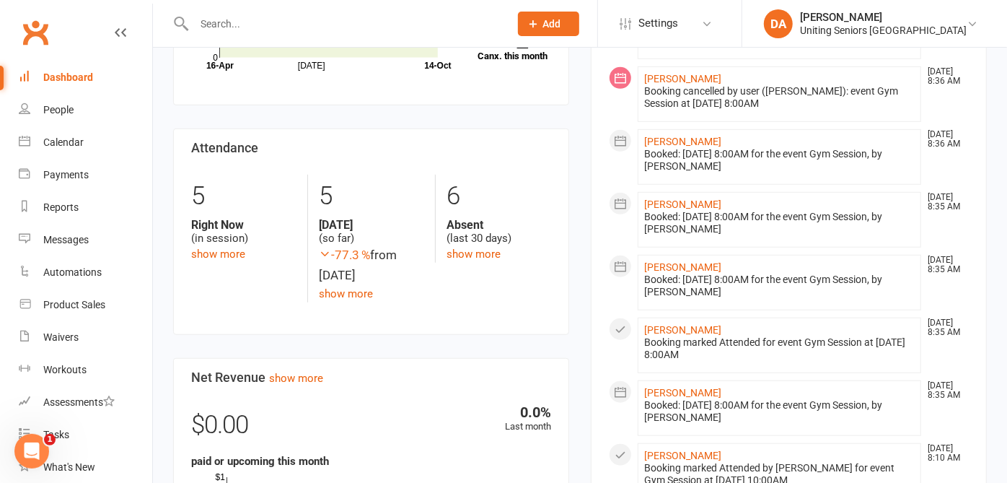
scroll to position [575, 0]
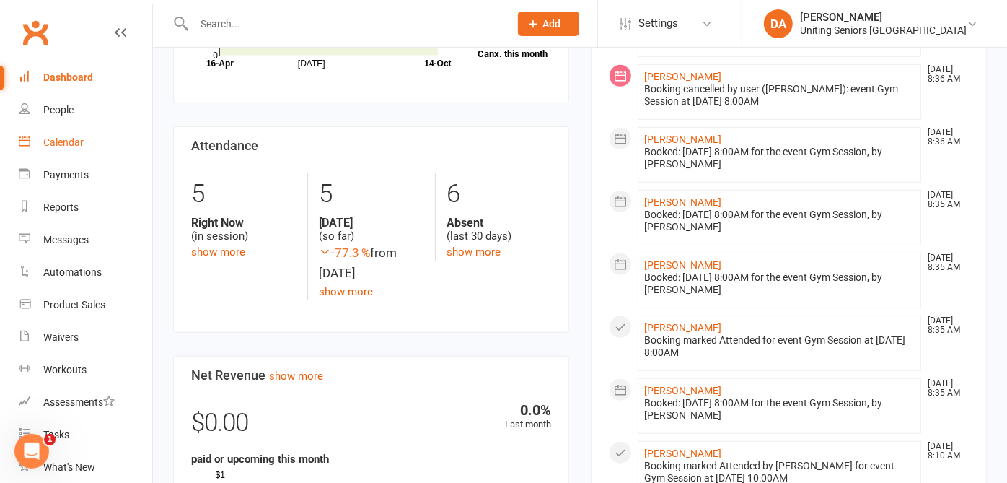
click at [59, 137] on div "Calendar" at bounding box center [63, 142] width 40 height 12
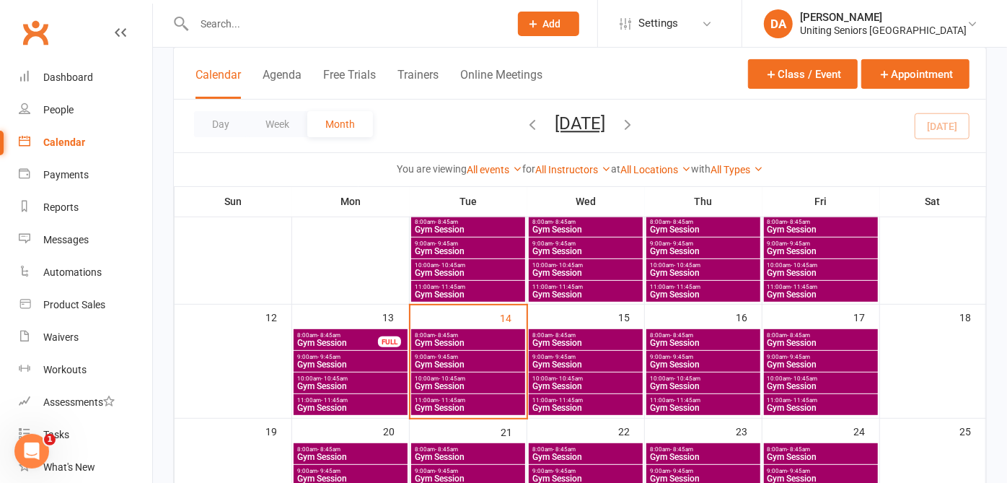
scroll to position [229, 0]
click at [607, 333] on span "8:00am - 8:45am" at bounding box center [586, 335] width 108 height 6
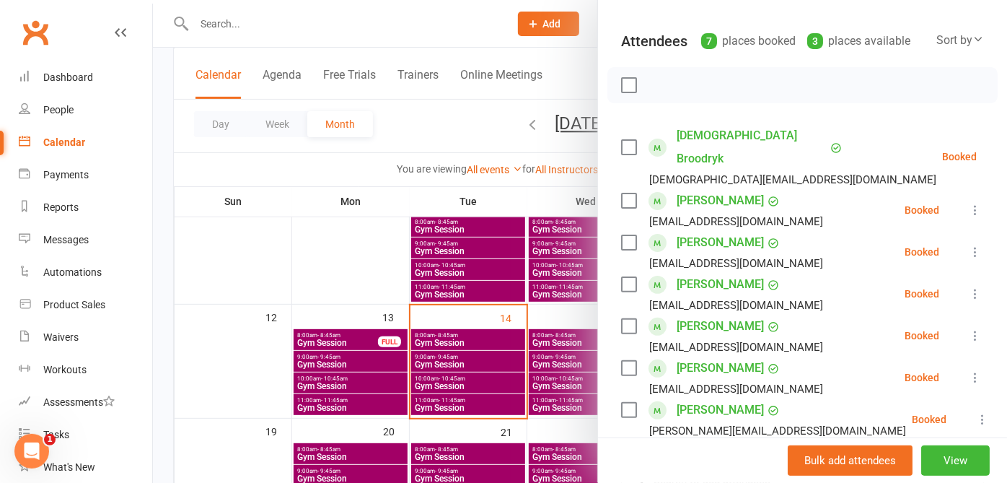
scroll to position [0, 0]
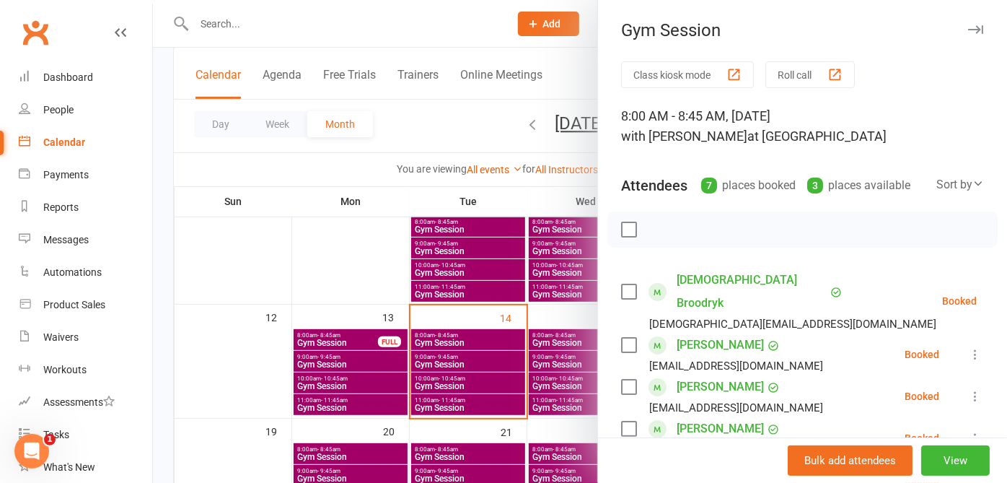
click at [968, 26] on icon "button" at bounding box center [975, 29] width 15 height 9
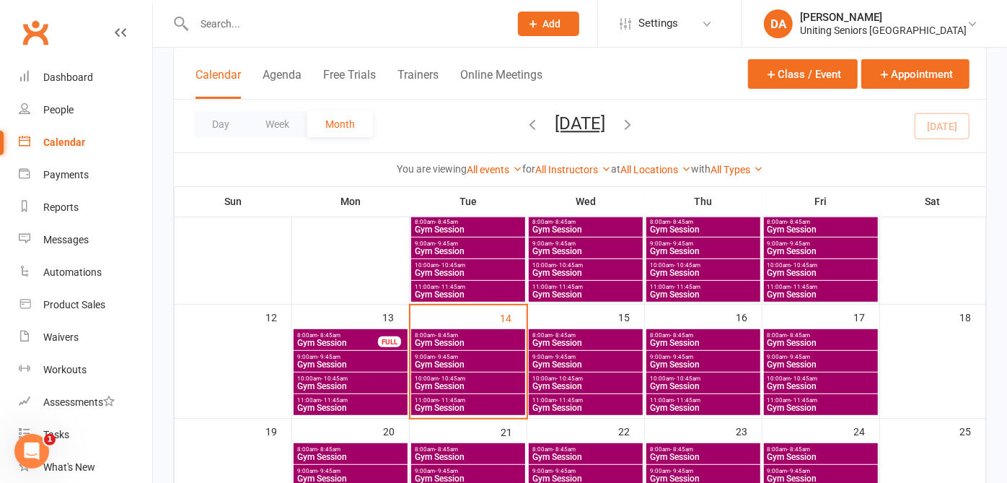
click at [719, 334] on span "8:00am - 8:45am" at bounding box center [703, 335] width 108 height 6
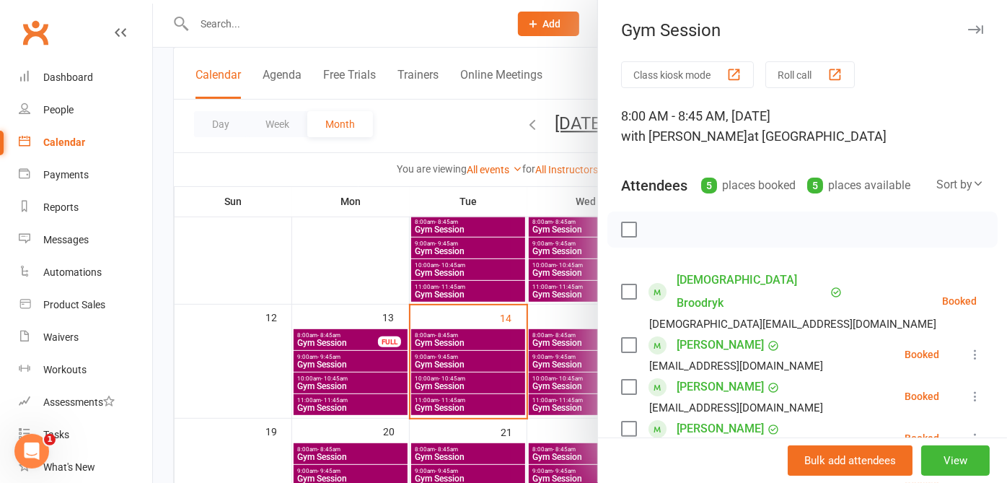
click at [968, 30] on icon "button" at bounding box center [975, 29] width 15 height 9
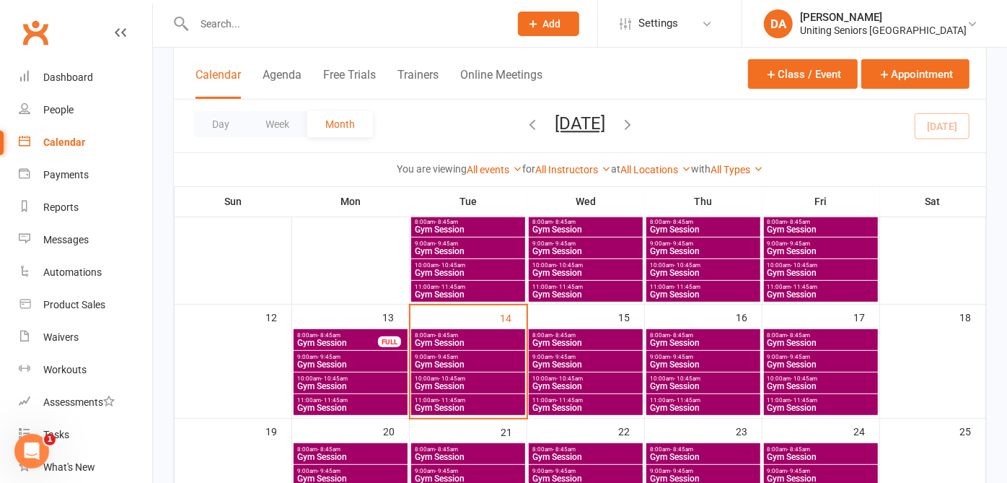
click at [810, 329] on div "8:00am - 8:45am Gym Session" at bounding box center [821, 339] width 114 height 21
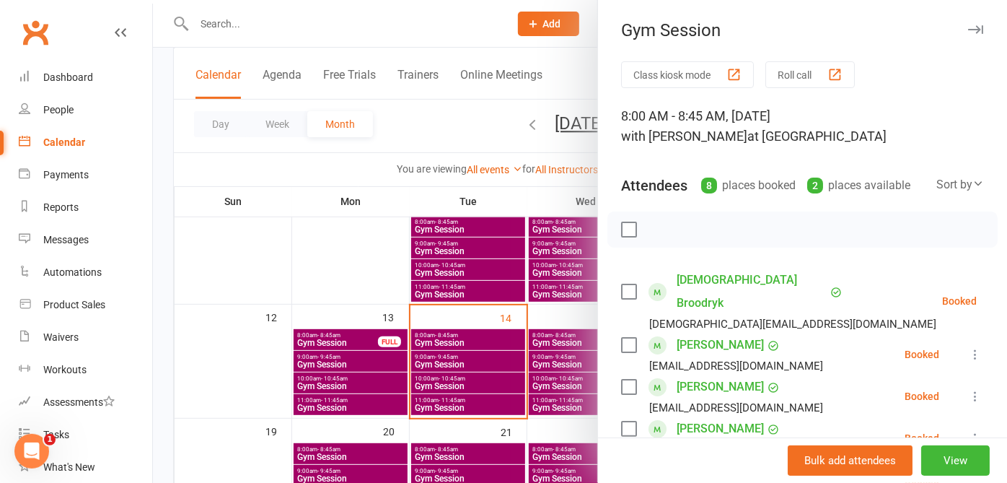
click at [968, 27] on icon "button" at bounding box center [975, 29] width 15 height 9
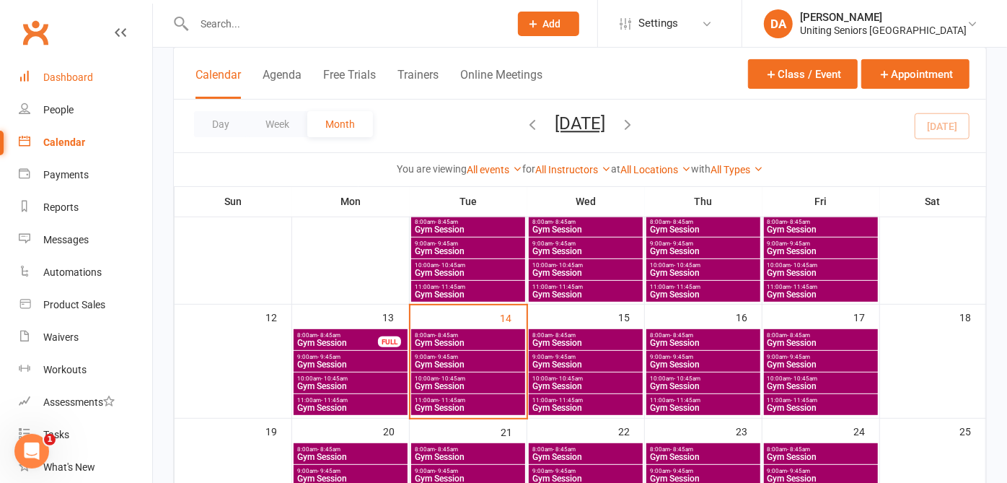
click at [56, 80] on div "Dashboard" at bounding box center [68, 77] width 50 height 12
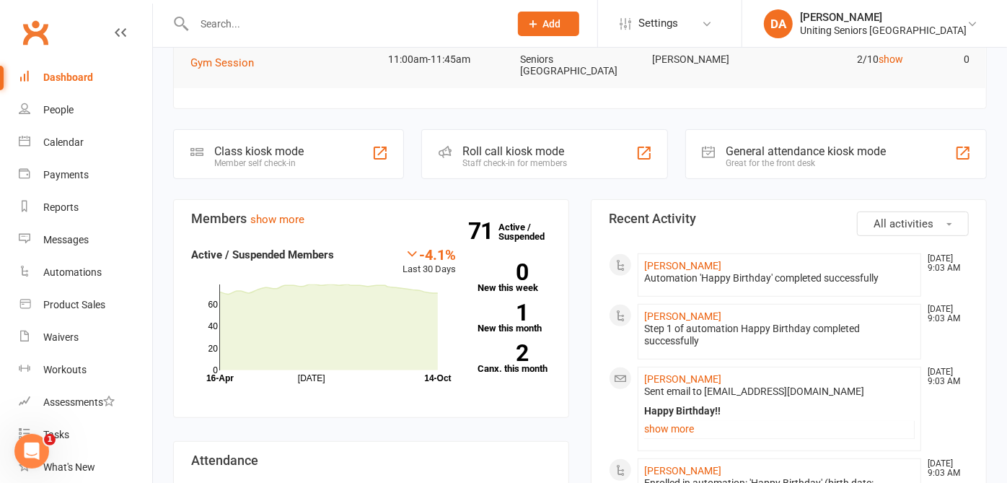
scroll to position [97, 0]
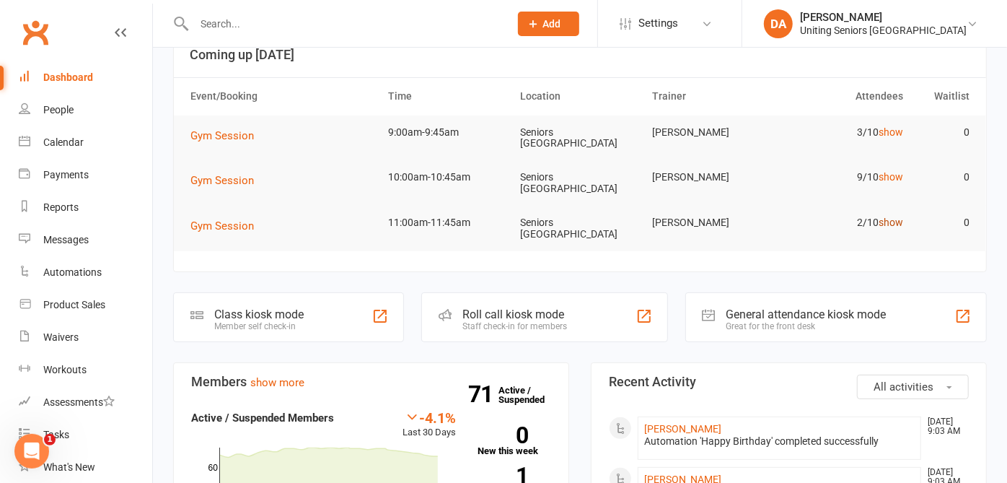
click at [885, 220] on link "show" at bounding box center [891, 222] width 25 height 12
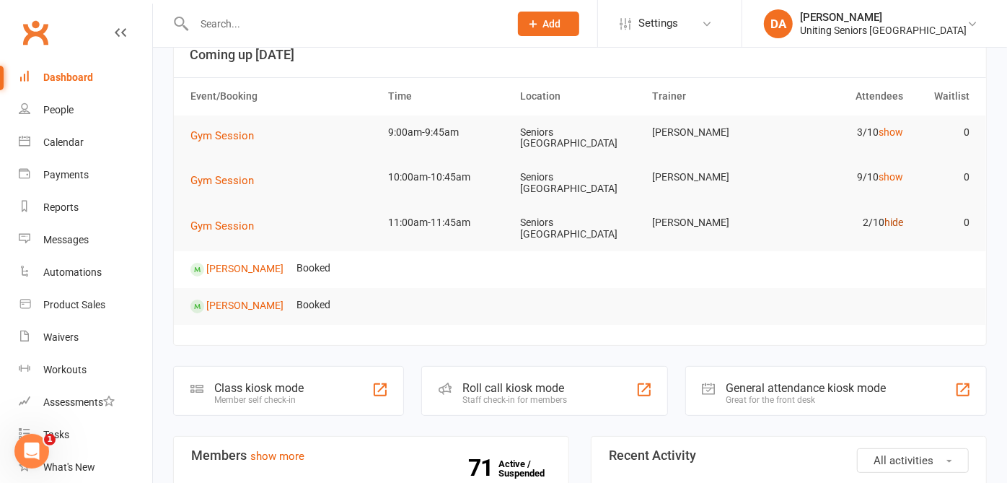
click at [885, 220] on link "hide" at bounding box center [894, 222] width 19 height 12
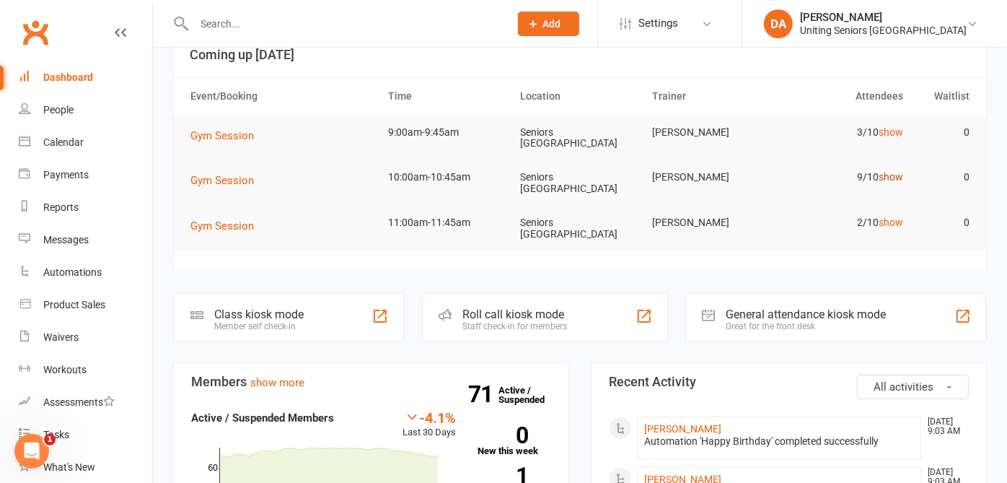
click at [886, 175] on link "show" at bounding box center [891, 177] width 25 height 12
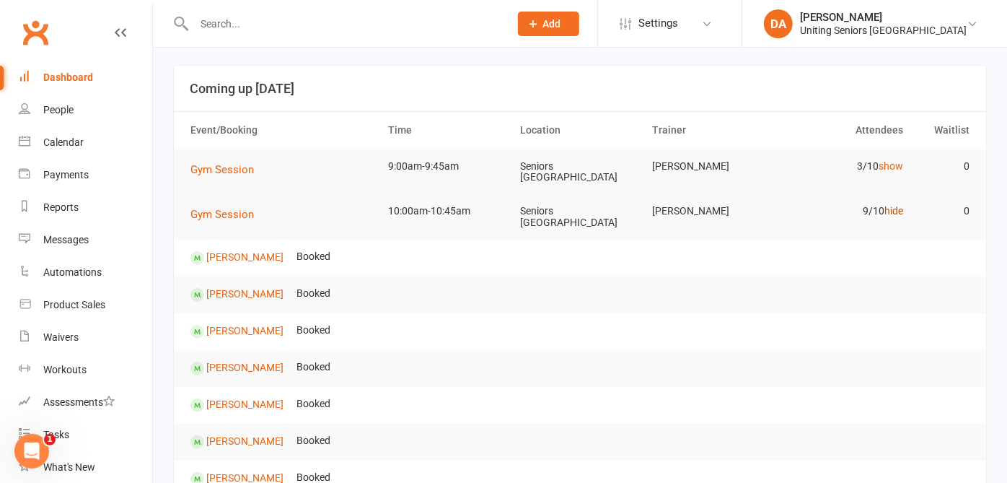
scroll to position [60, 0]
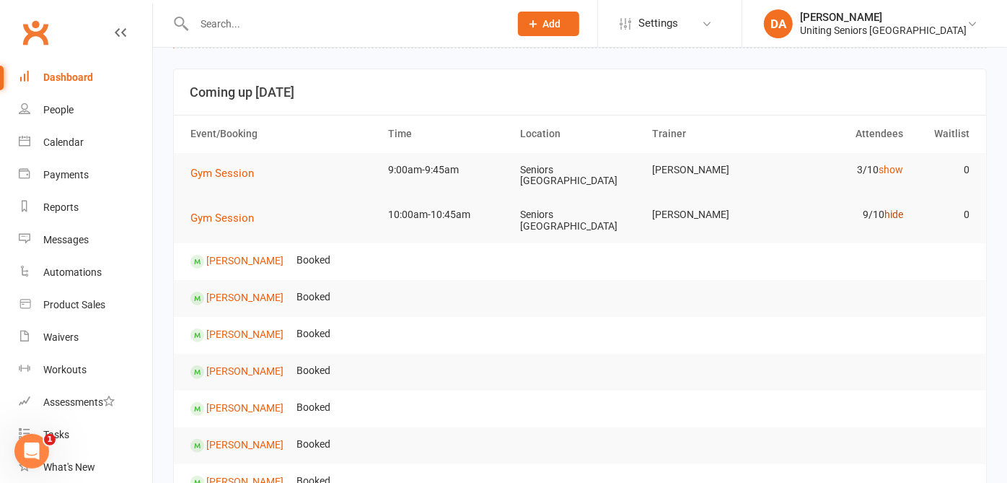
click at [889, 211] on link "hide" at bounding box center [894, 214] width 19 height 12
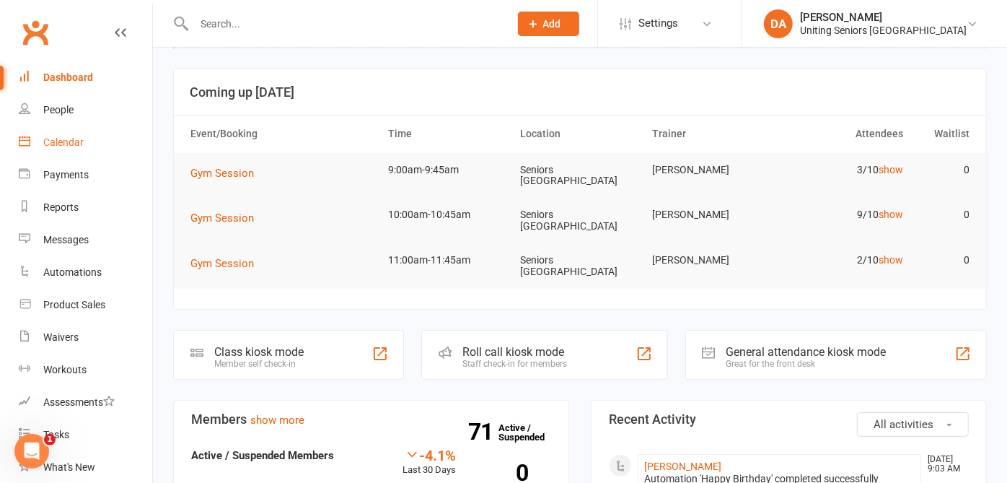
click at [62, 149] on link "Calendar" at bounding box center [85, 142] width 133 height 32
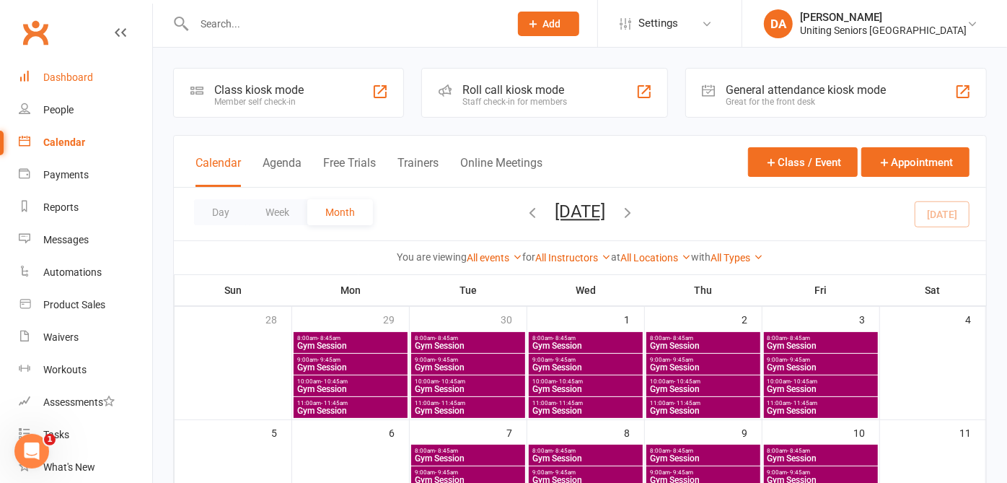
click at [47, 64] on link "Dashboard" at bounding box center [85, 77] width 133 height 32
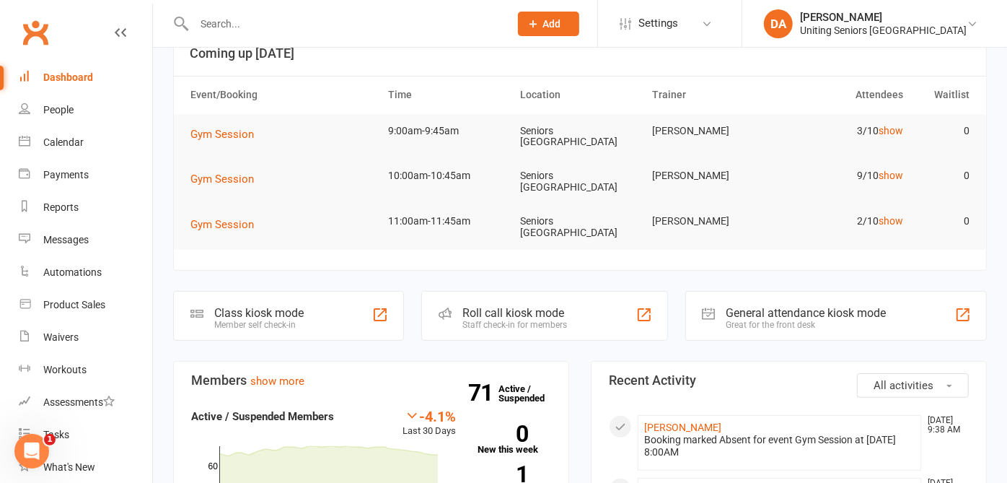
scroll to position [84, 0]
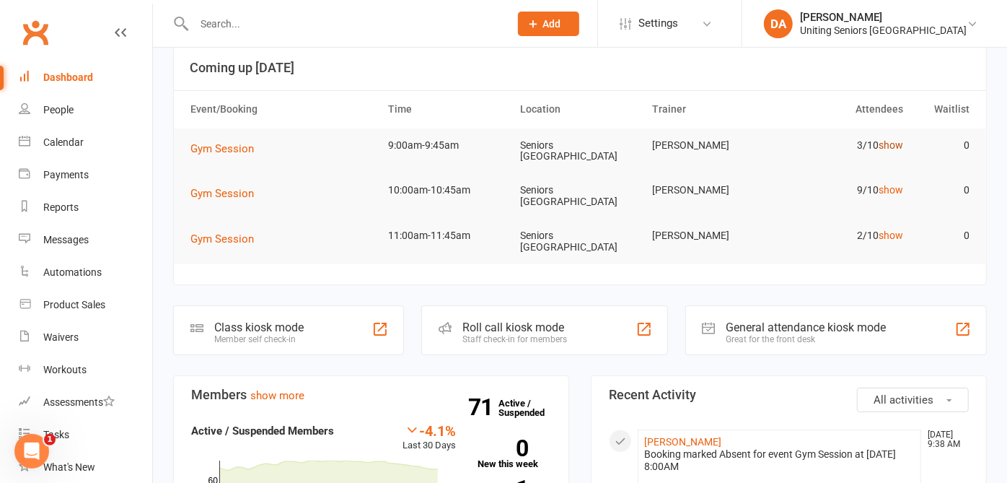
click at [889, 143] on link "show" at bounding box center [891, 145] width 25 height 12
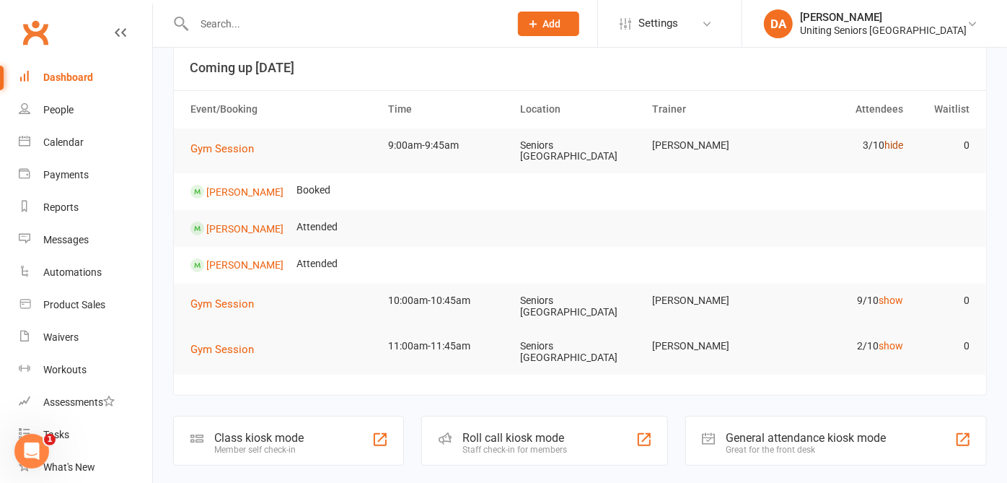
click at [889, 143] on link "hide" at bounding box center [894, 145] width 19 height 12
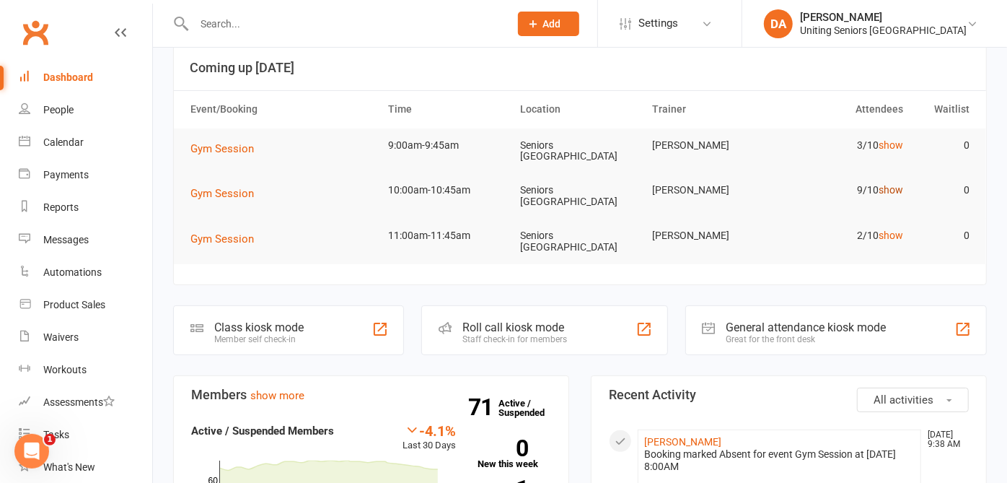
click at [890, 185] on link "show" at bounding box center [891, 190] width 25 height 12
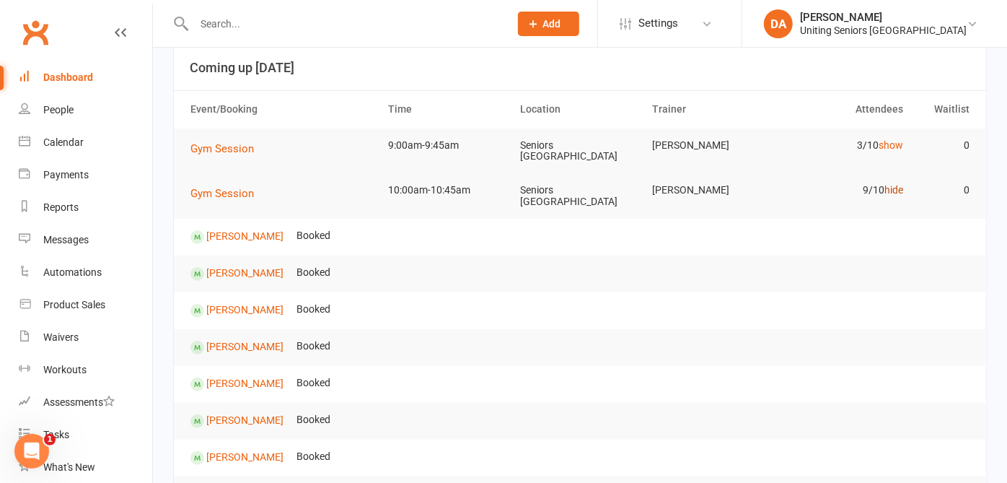
click at [890, 185] on link "hide" at bounding box center [894, 190] width 19 height 12
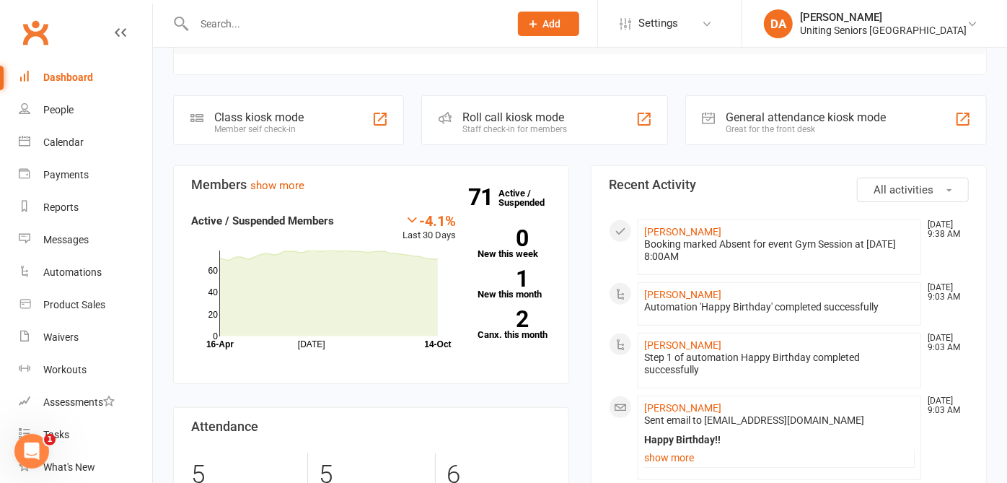
scroll to position [0, 0]
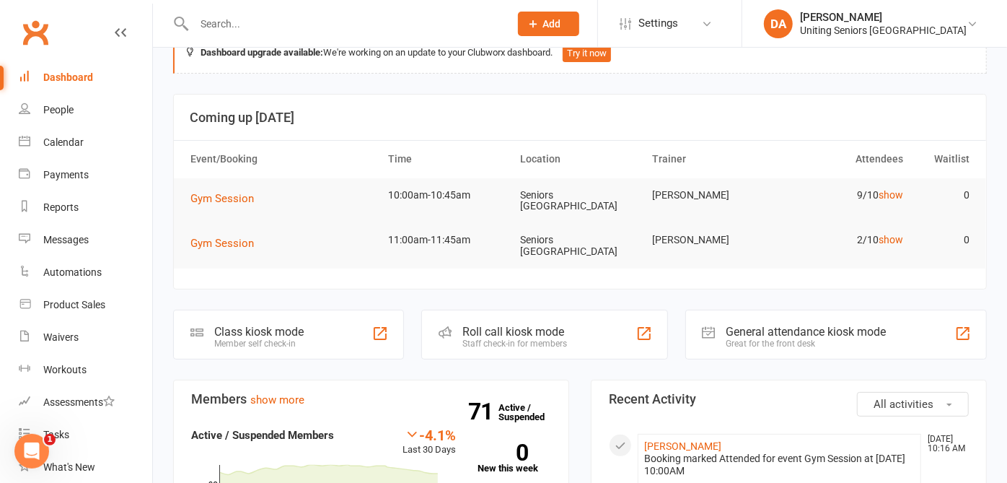
scroll to position [32, 0]
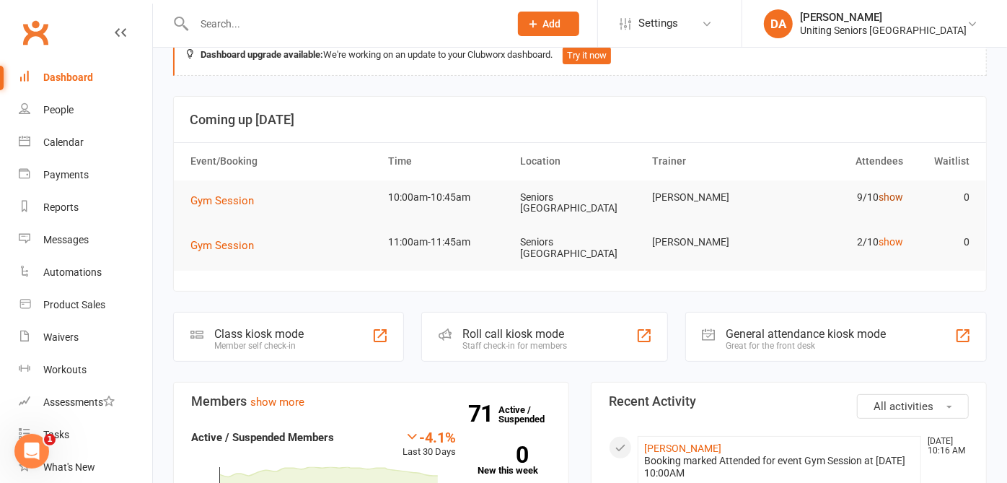
click at [889, 193] on link "show" at bounding box center [891, 197] width 25 height 12
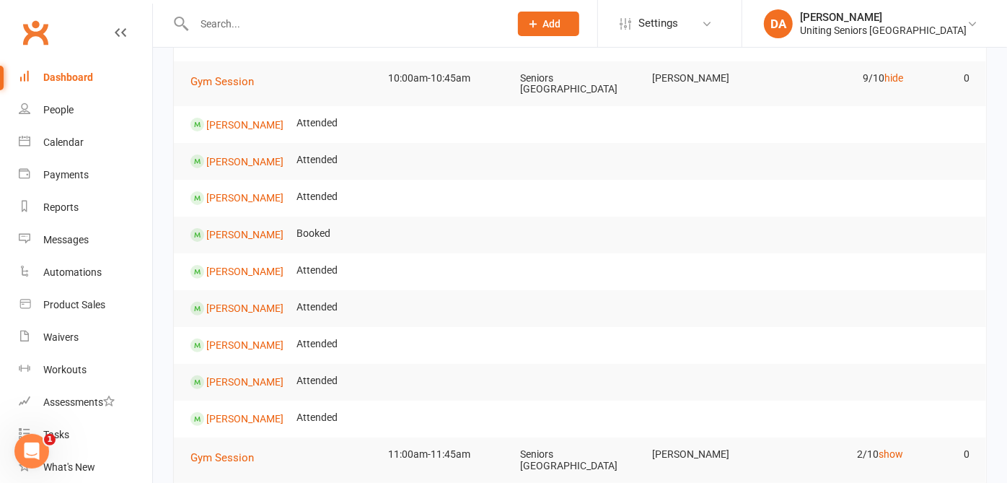
scroll to position [0, 0]
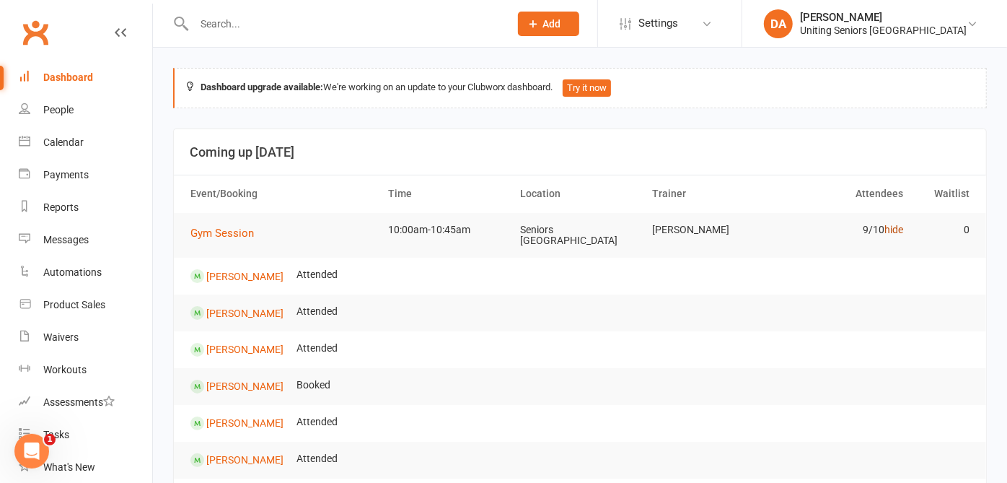
click at [887, 229] on link "hide" at bounding box center [894, 230] width 19 height 12
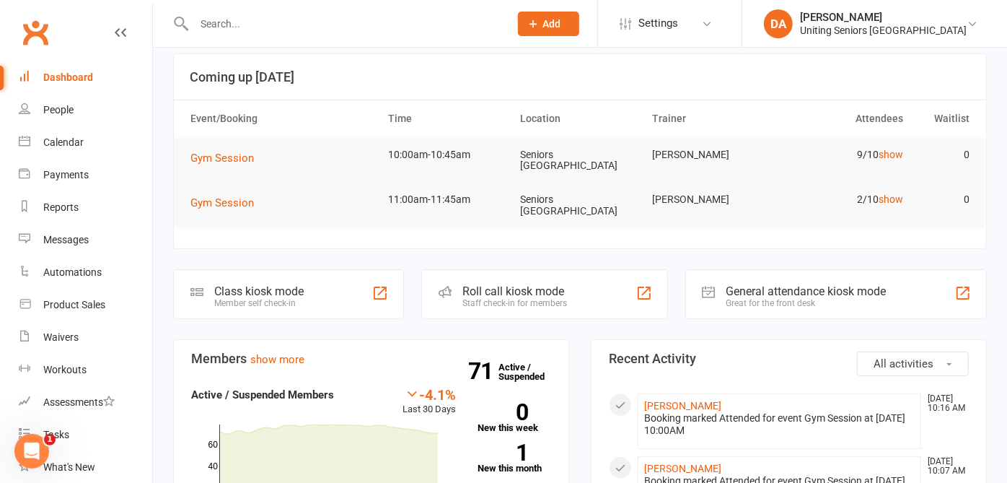
scroll to position [74, 0]
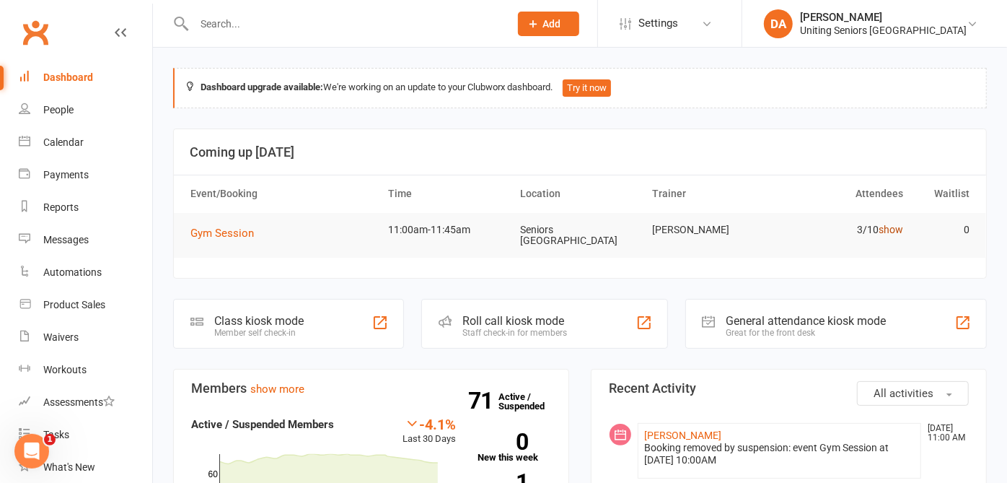
click at [884, 227] on link "show" at bounding box center [891, 230] width 25 height 12
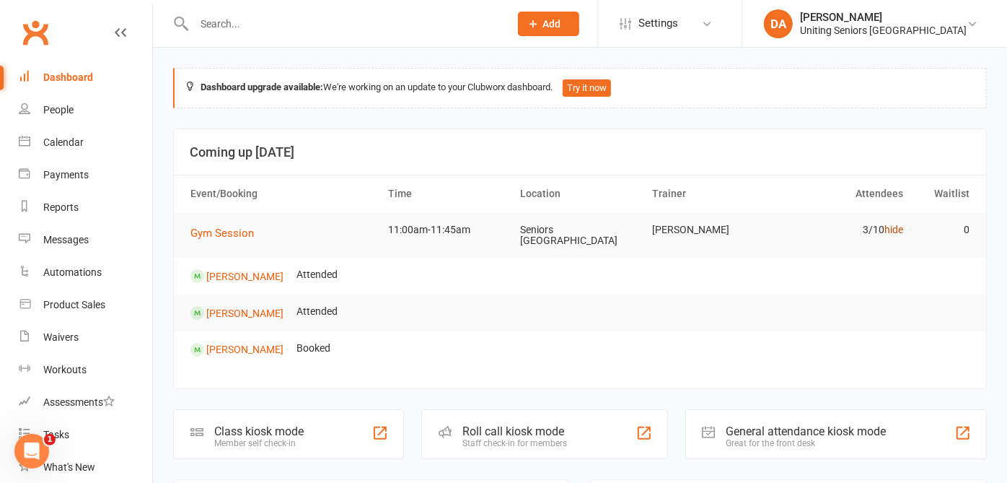
click at [885, 227] on link "hide" at bounding box center [894, 230] width 19 height 12
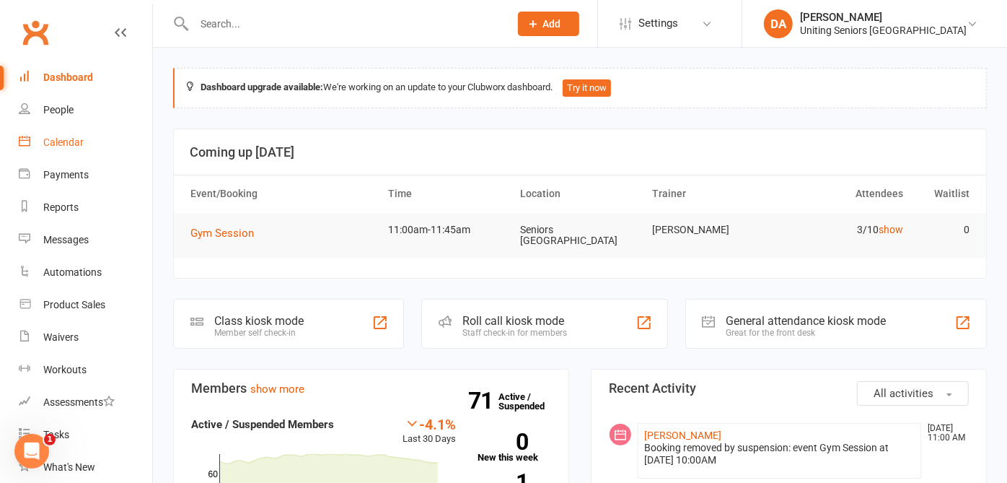
click at [53, 150] on link "Calendar" at bounding box center [85, 142] width 133 height 32
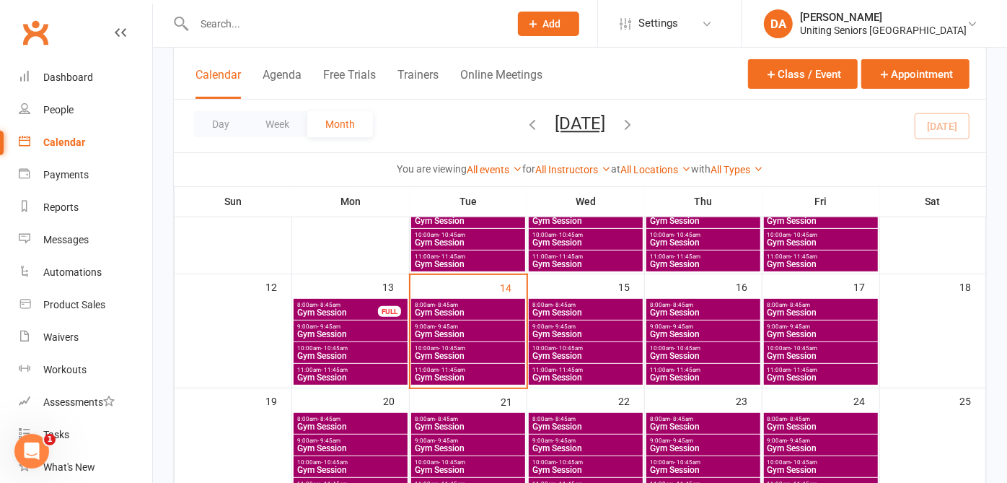
scroll to position [262, 0]
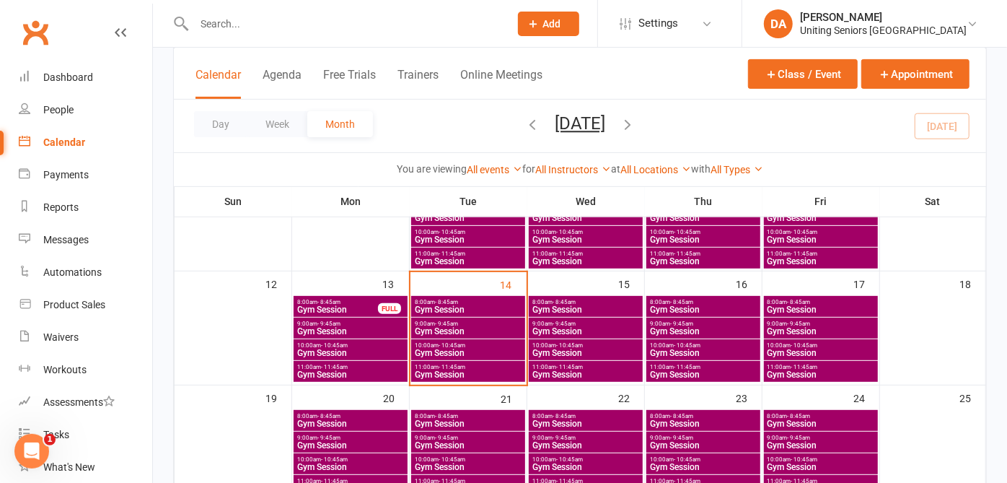
click at [774, 361] on div "11:00am - 11:45am Gym Session" at bounding box center [821, 371] width 114 height 21
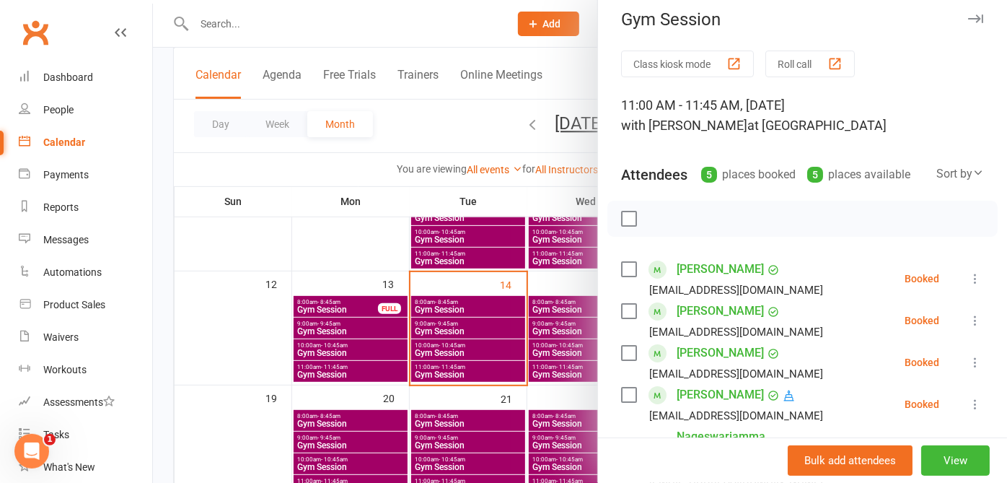
scroll to position [0, 0]
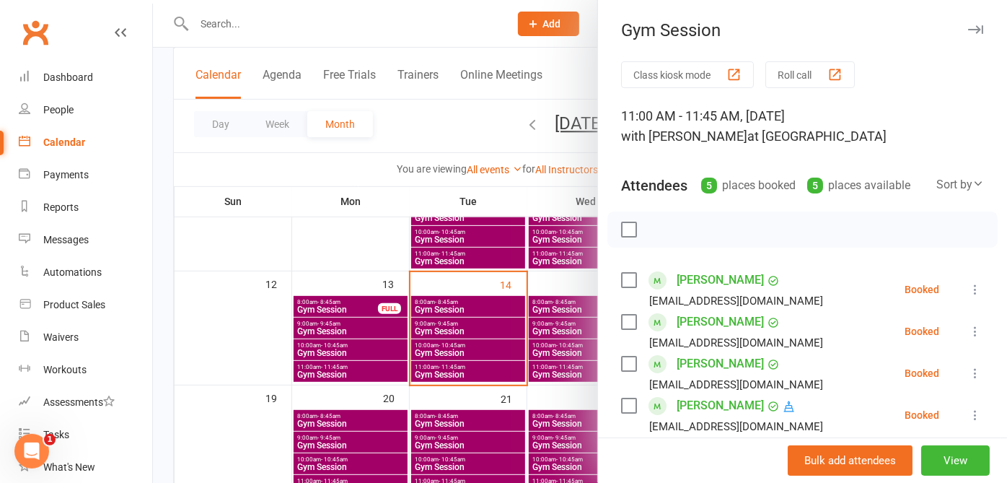
click at [968, 25] on icon "button" at bounding box center [975, 29] width 15 height 9
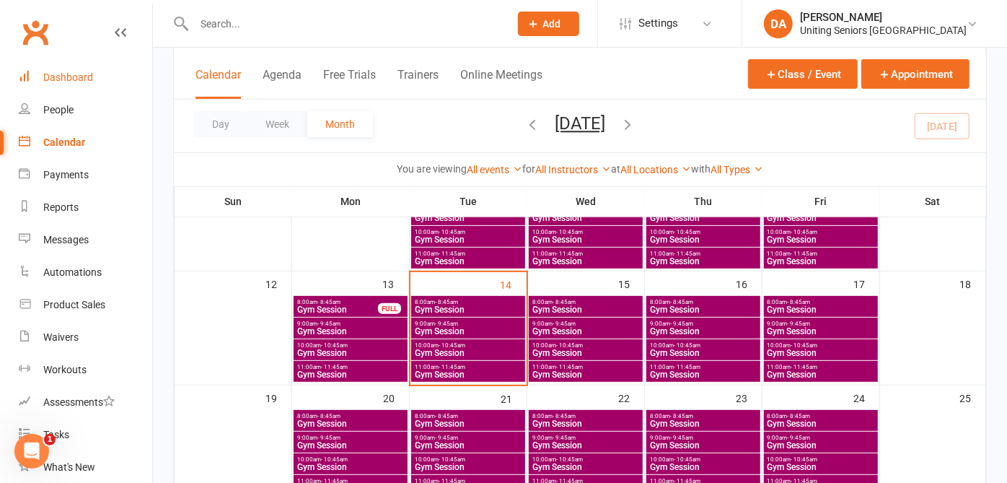
click at [63, 82] on div "Dashboard" at bounding box center [68, 77] width 50 height 12
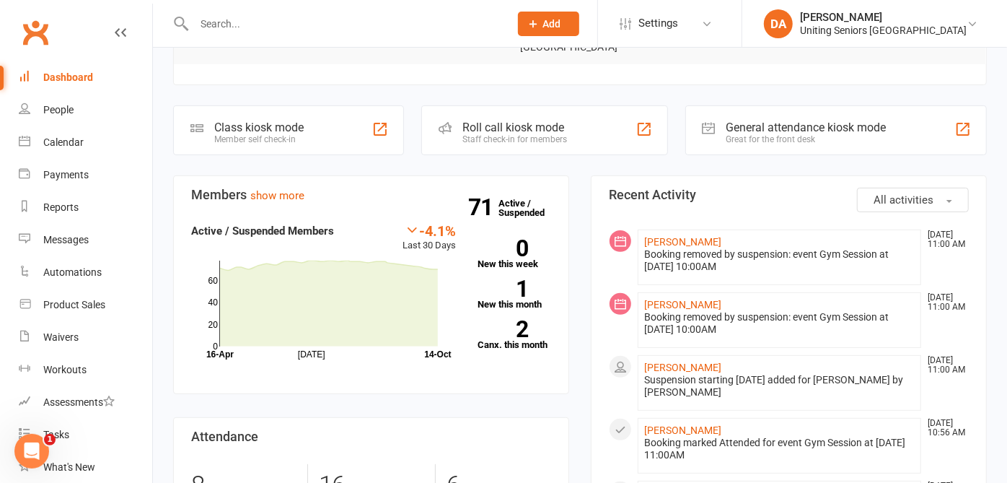
scroll to position [195, 0]
